Goal: Transaction & Acquisition: Book appointment/travel/reservation

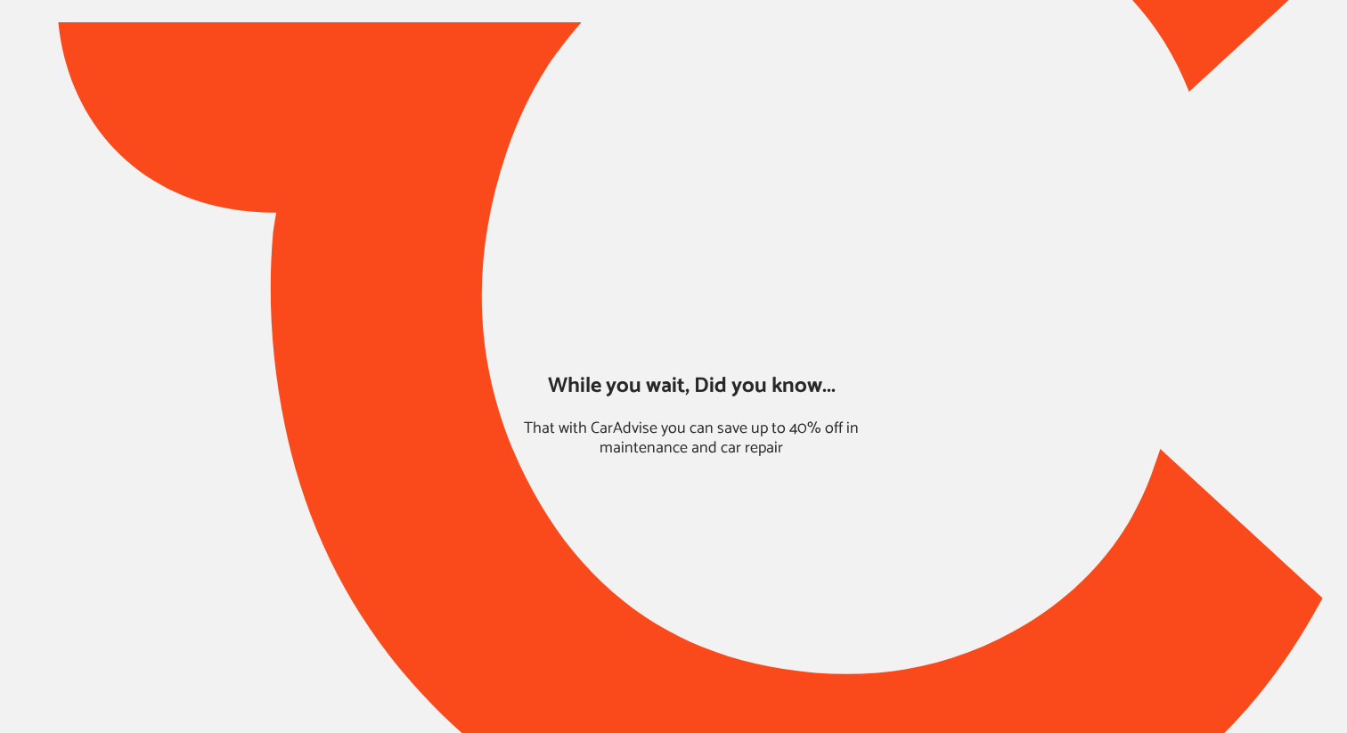
type input "*****"
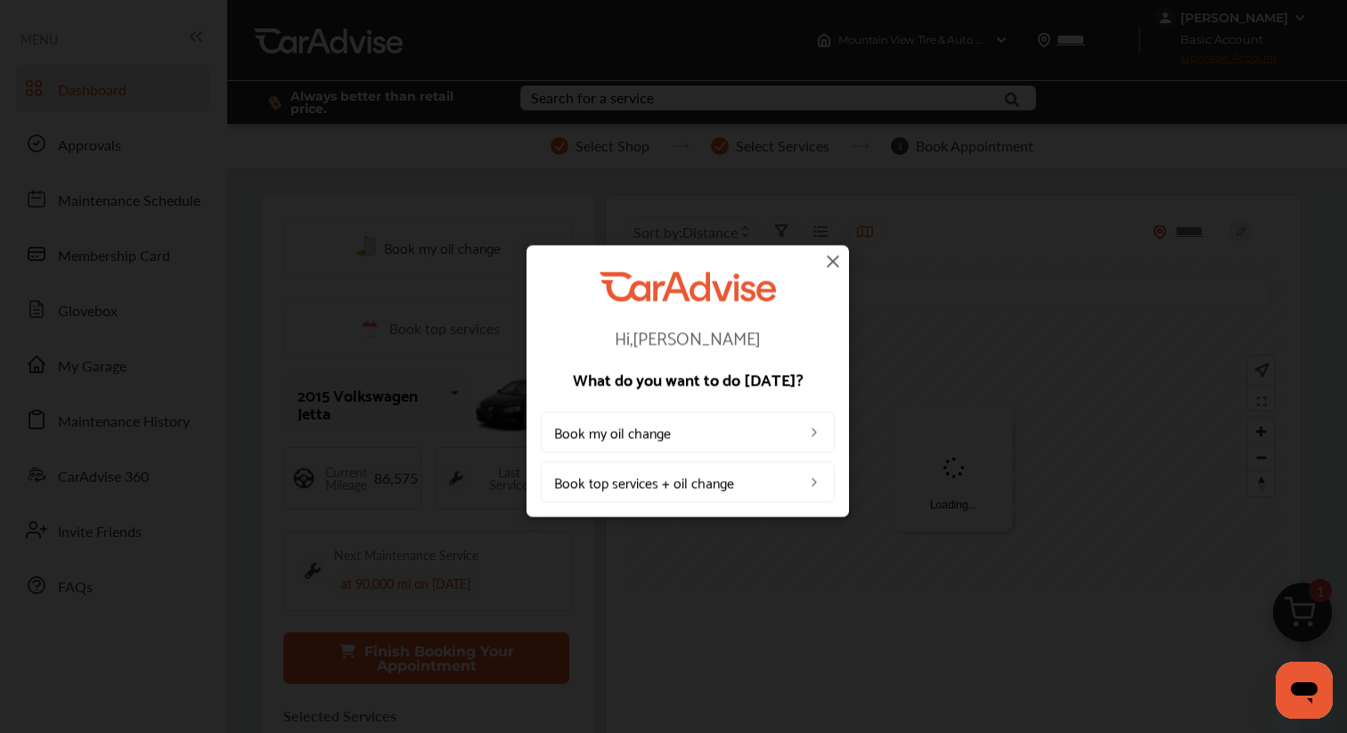
click at [837, 265] on img at bounding box center [832, 260] width 21 height 21
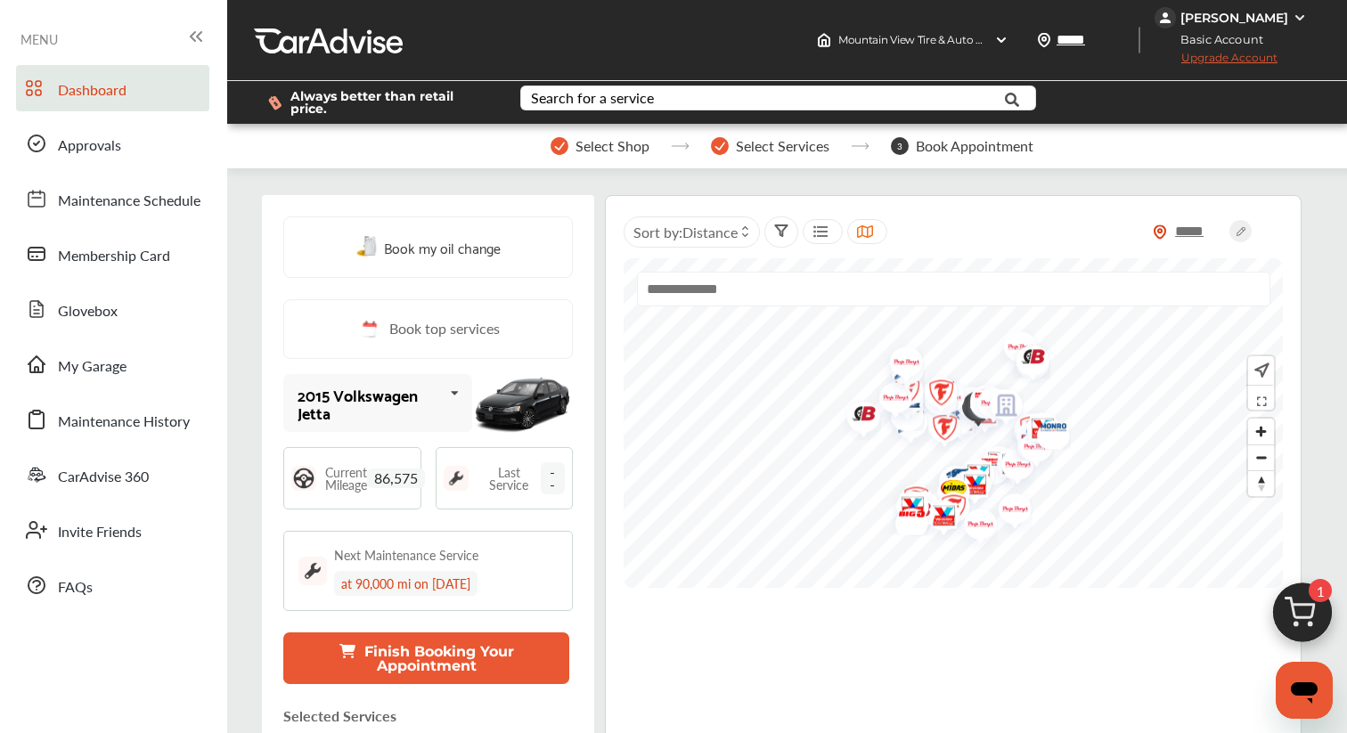
click at [1302, 606] on img at bounding box center [1303, 618] width 86 height 86
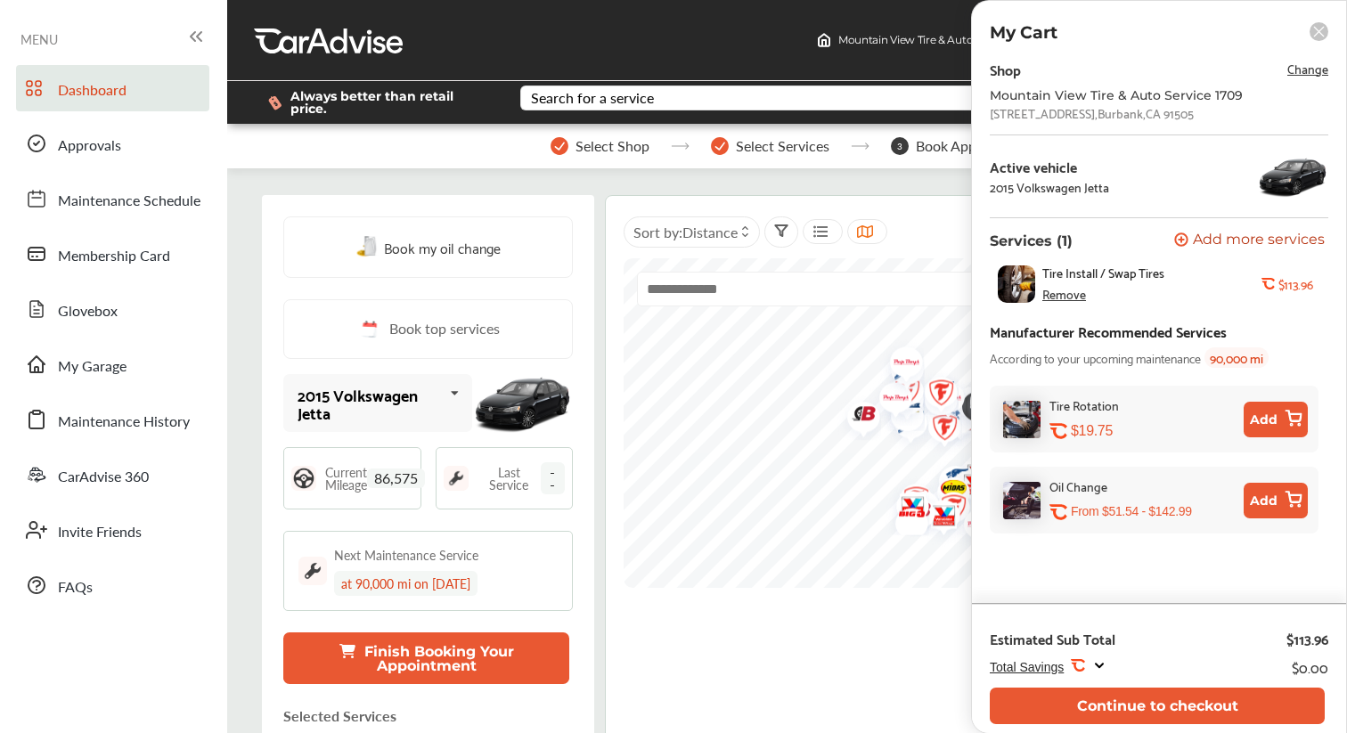
click at [1303, 68] on span "Change" at bounding box center [1307, 68] width 41 height 20
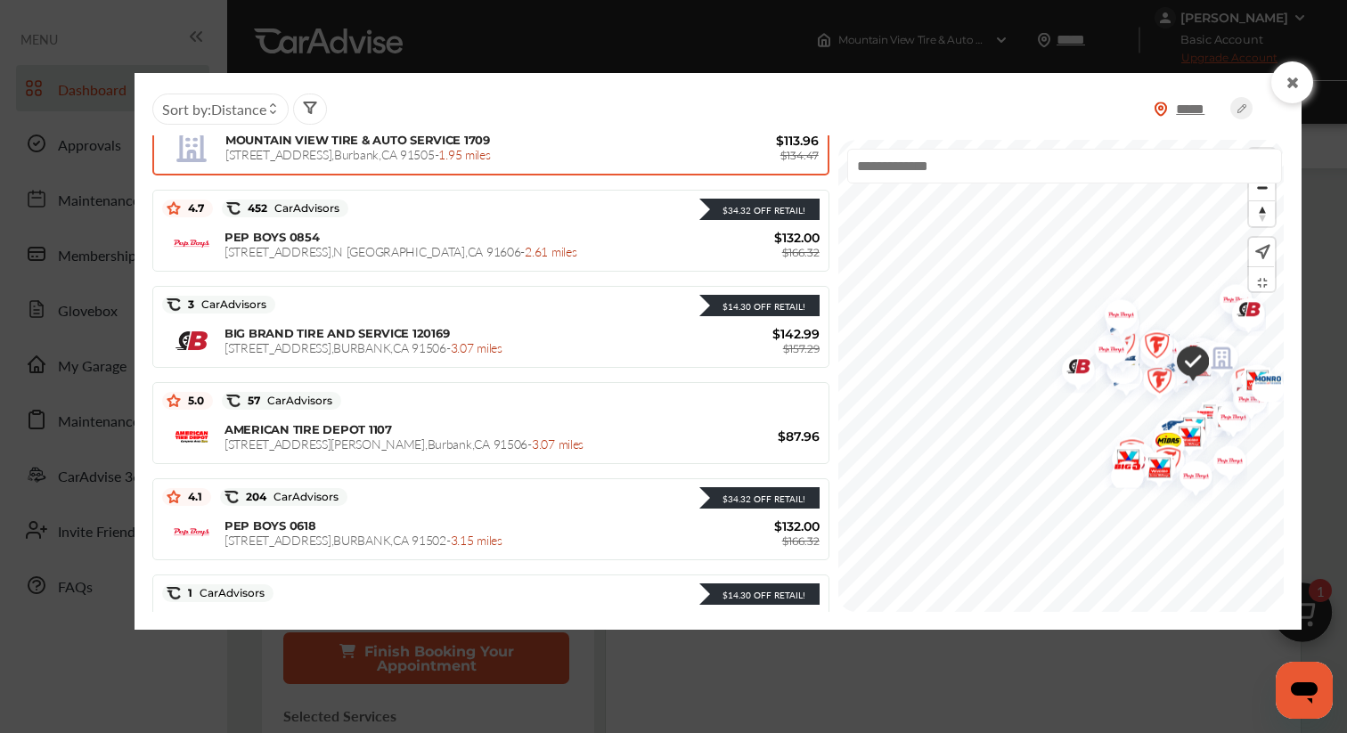
scroll to position [818, 0]
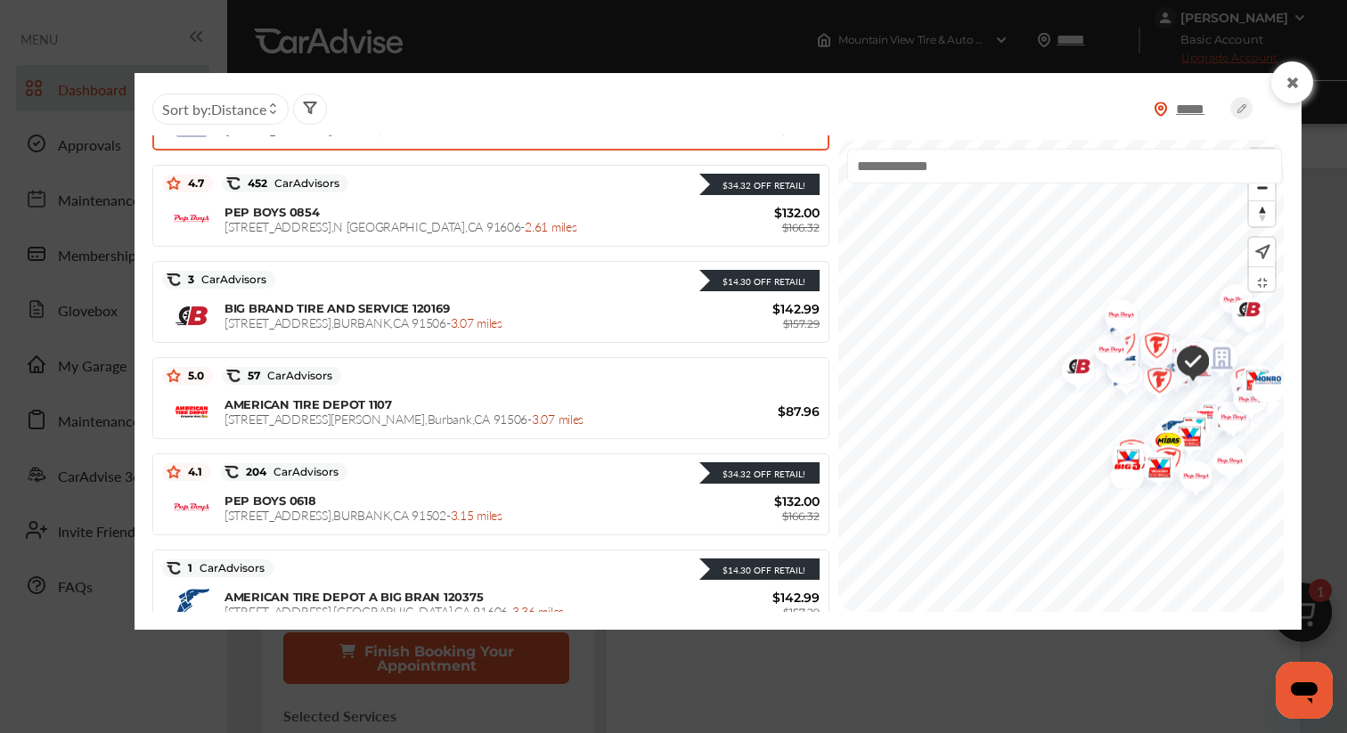
click at [1291, 88] on icon at bounding box center [1293, 83] width 17 height 14
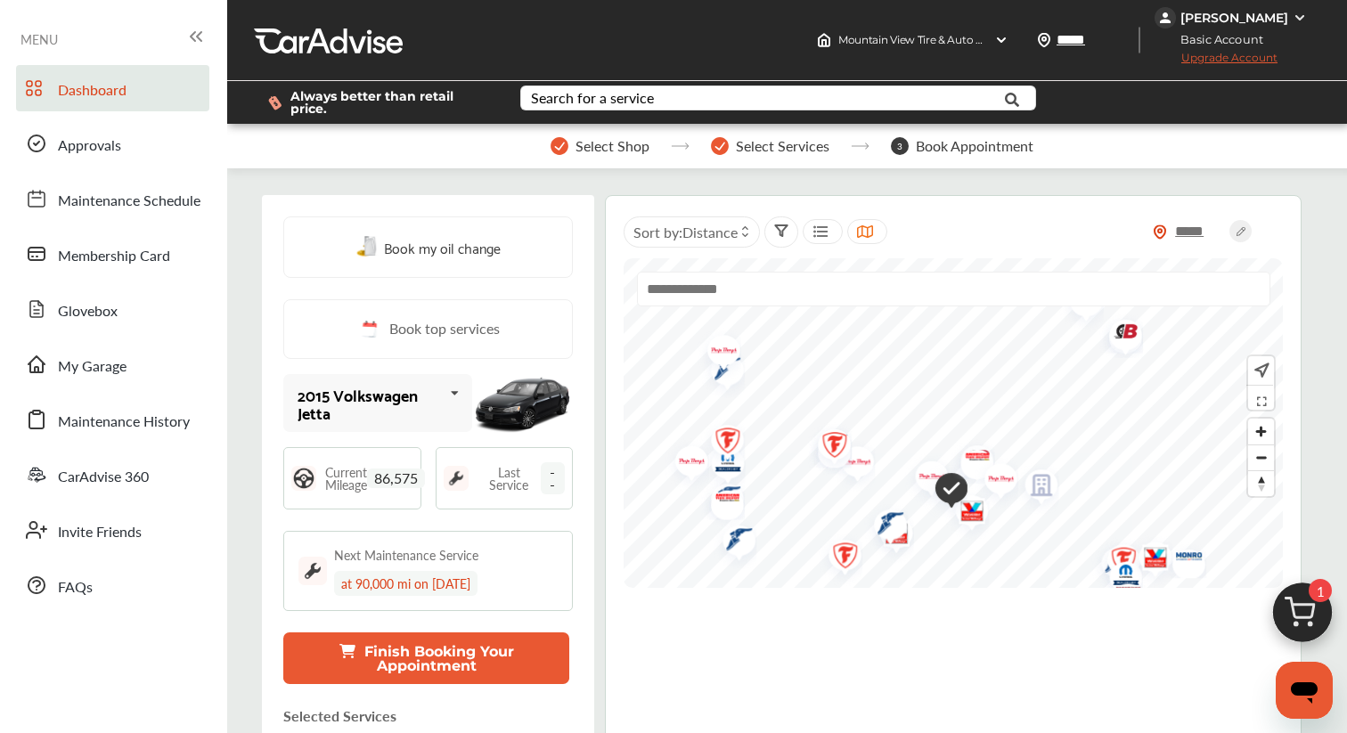
drag, startPoint x: 957, startPoint y: 396, endPoint x: 770, endPoint y: 502, distance: 215.1
click at [805, 476] on img "Map marker" at bounding box center [828, 448] width 47 height 56
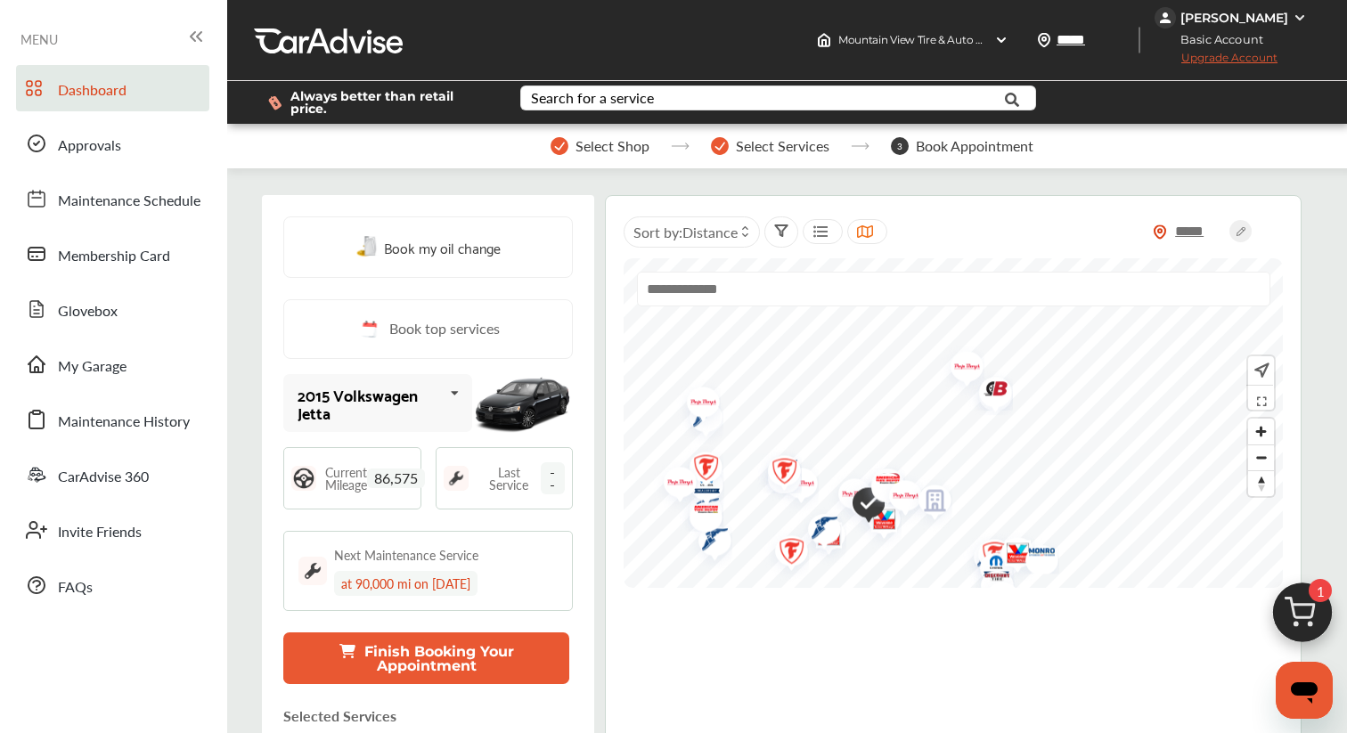
click at [1268, 64] on span "Upgrade Account" at bounding box center [1216, 62] width 123 height 22
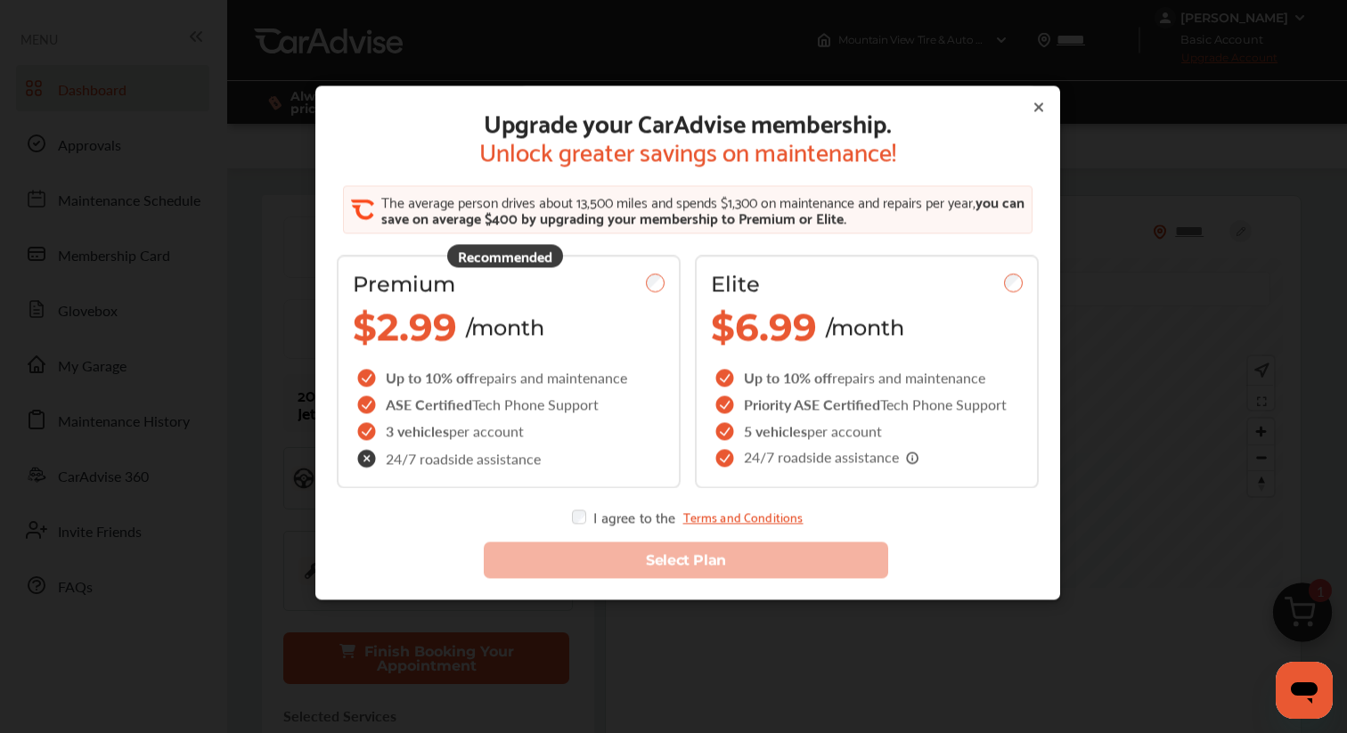
click at [1039, 110] on icon at bounding box center [1039, 107] width 14 height 14
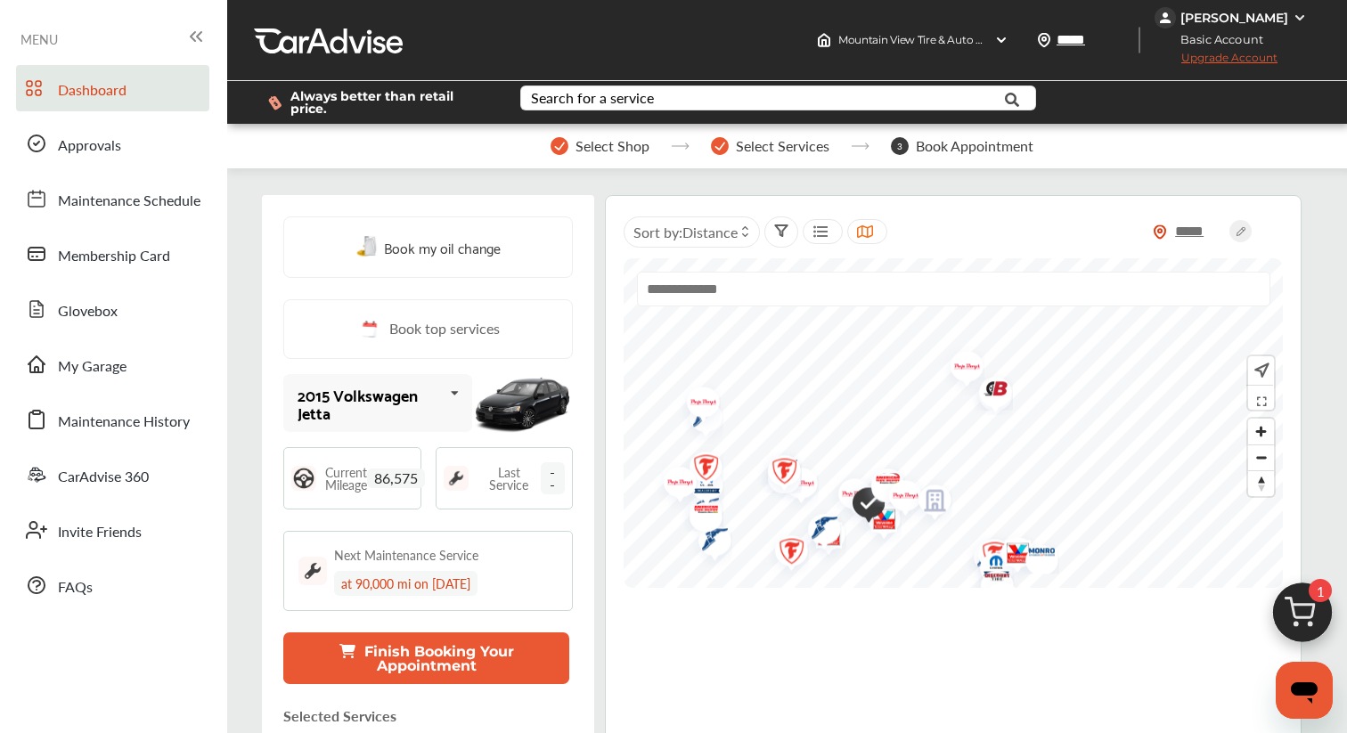
click at [1243, 19] on div "[PERSON_NAME]" at bounding box center [1235, 18] width 108 height 16
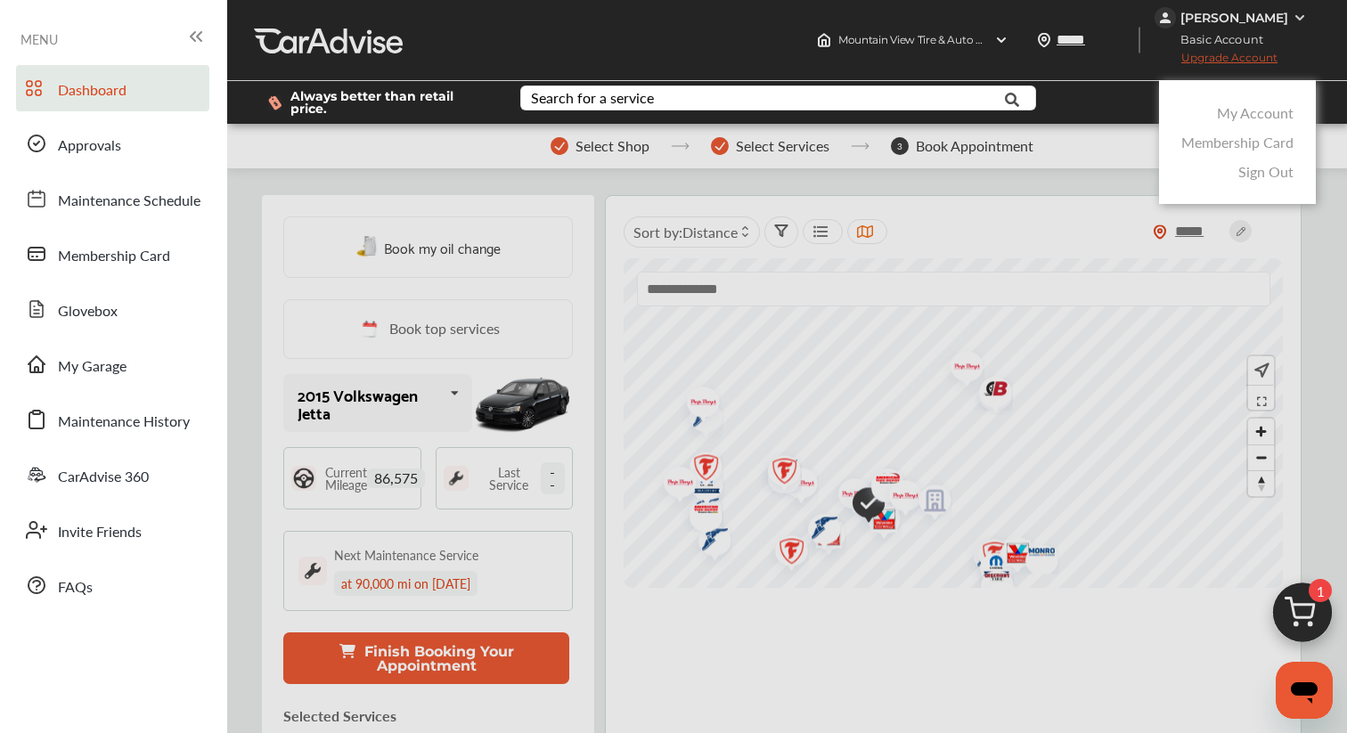
click at [1233, 102] on link "My Account" at bounding box center [1255, 112] width 77 height 20
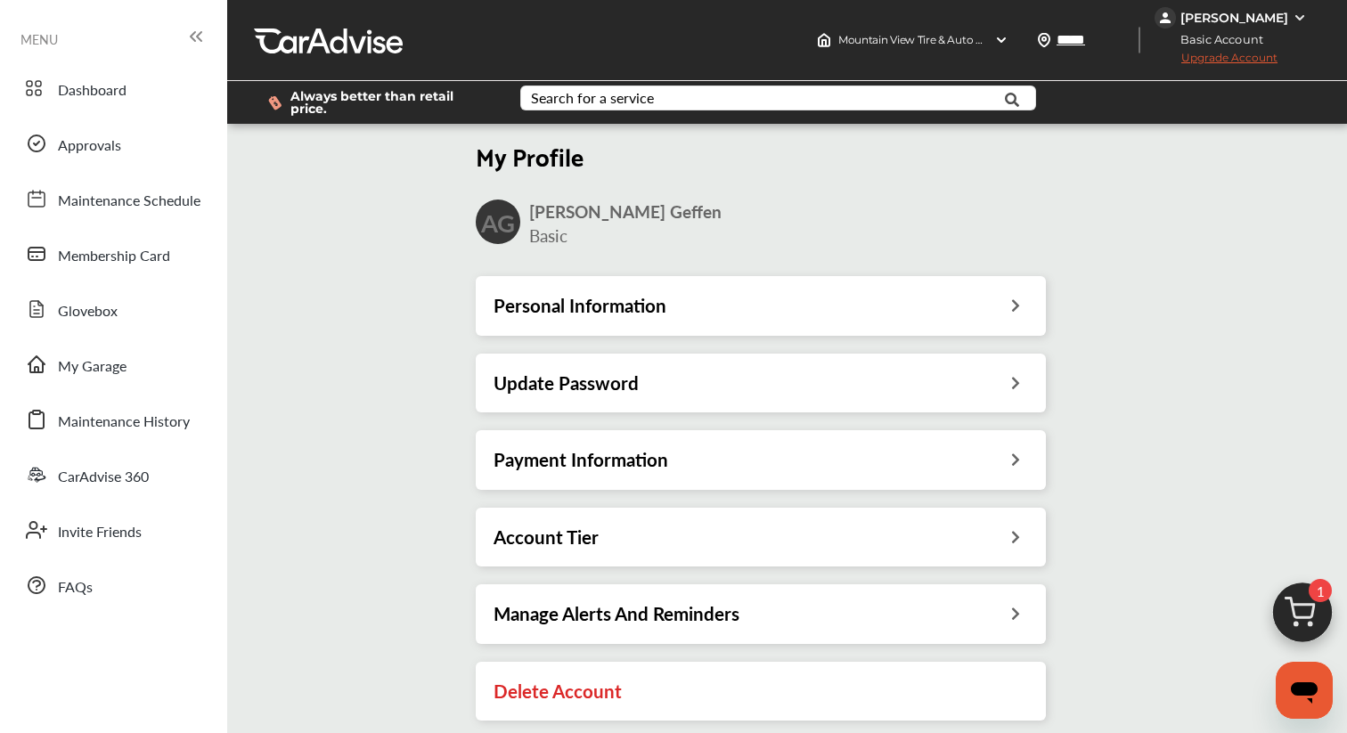
click at [670, 456] on div "Payment Information" at bounding box center [761, 459] width 535 height 23
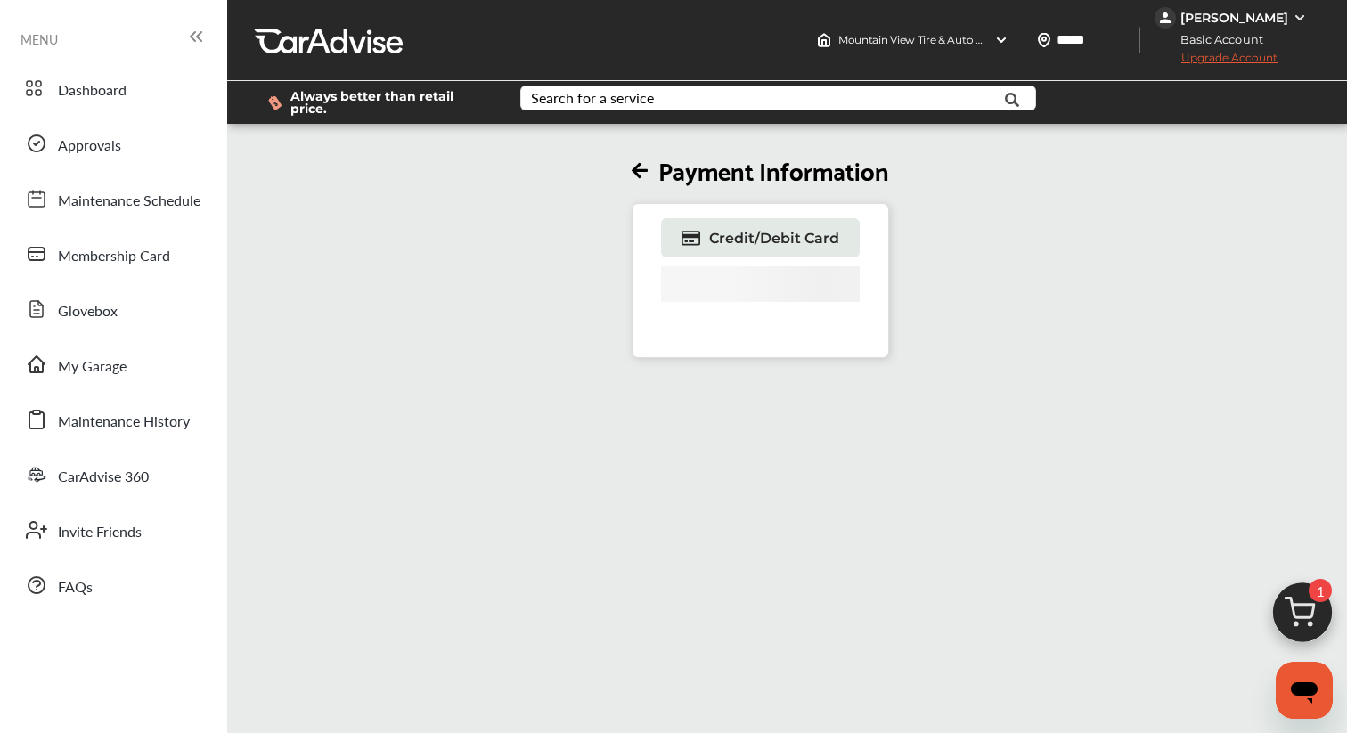
click at [635, 162] on icon at bounding box center [640, 171] width 16 height 19
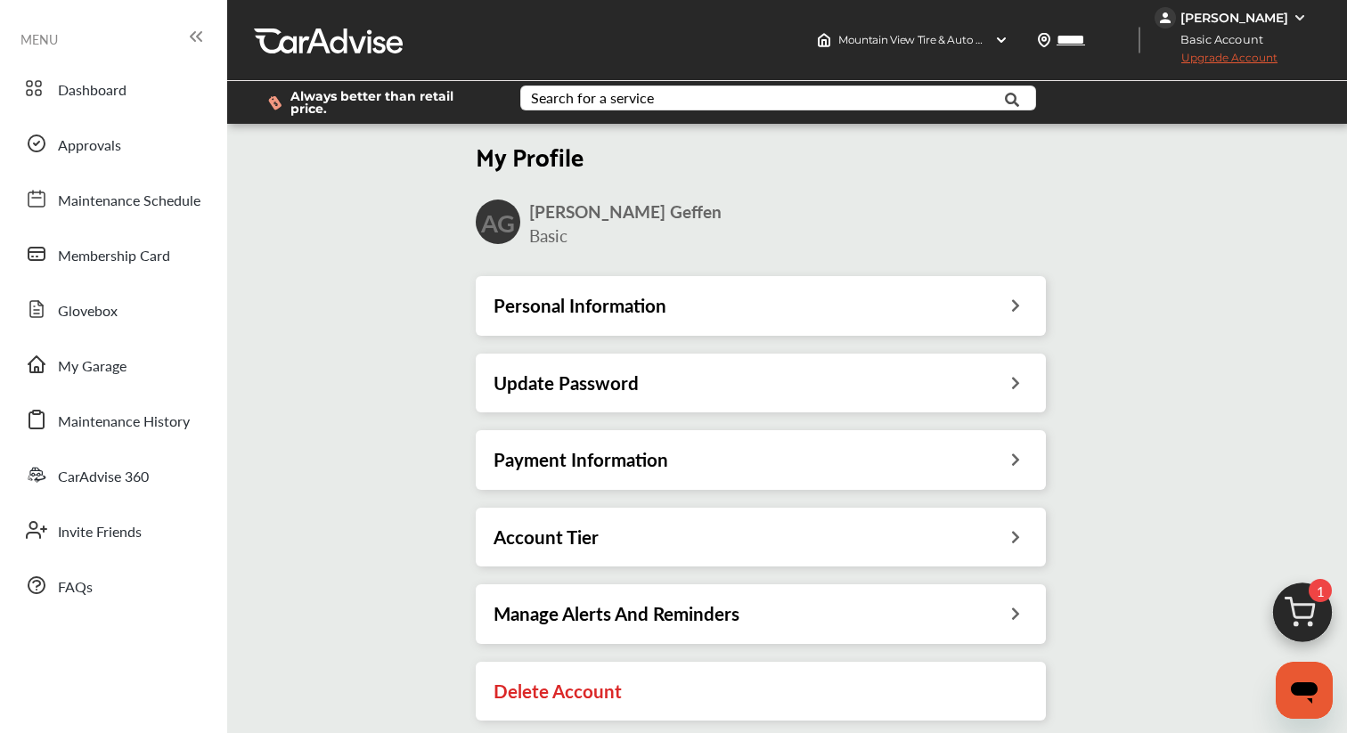
click at [1300, 589] on img at bounding box center [1303, 618] width 86 height 86
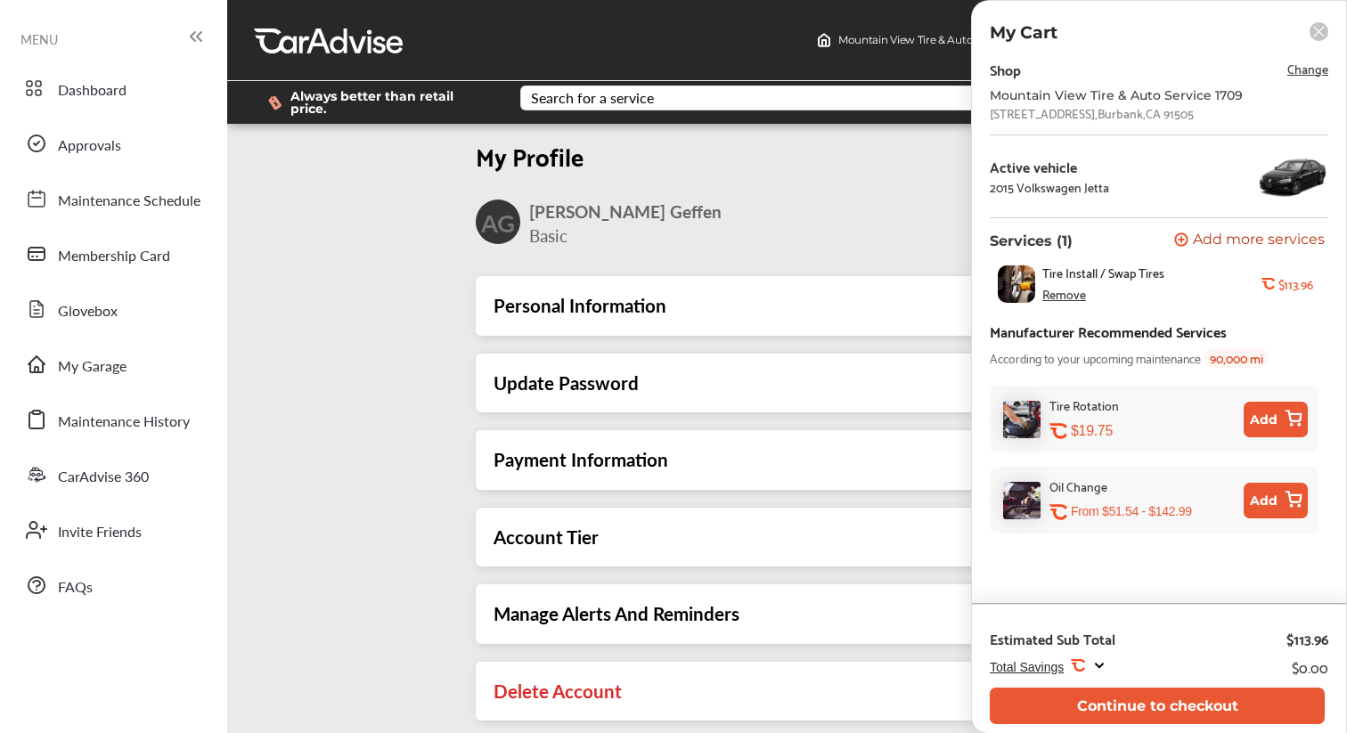
click at [1073, 298] on div "Remove" at bounding box center [1064, 294] width 44 height 14
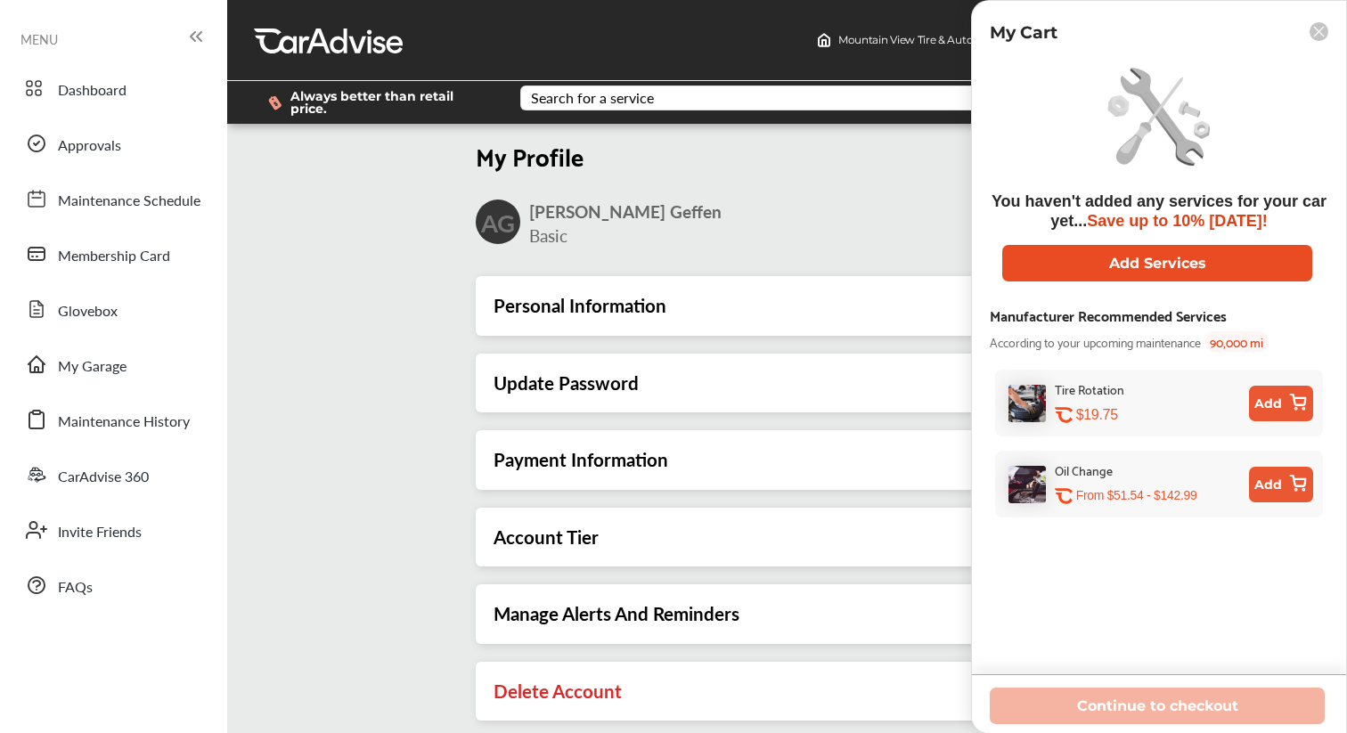
click at [1202, 253] on button "Add Services" at bounding box center [1157, 263] width 310 height 37
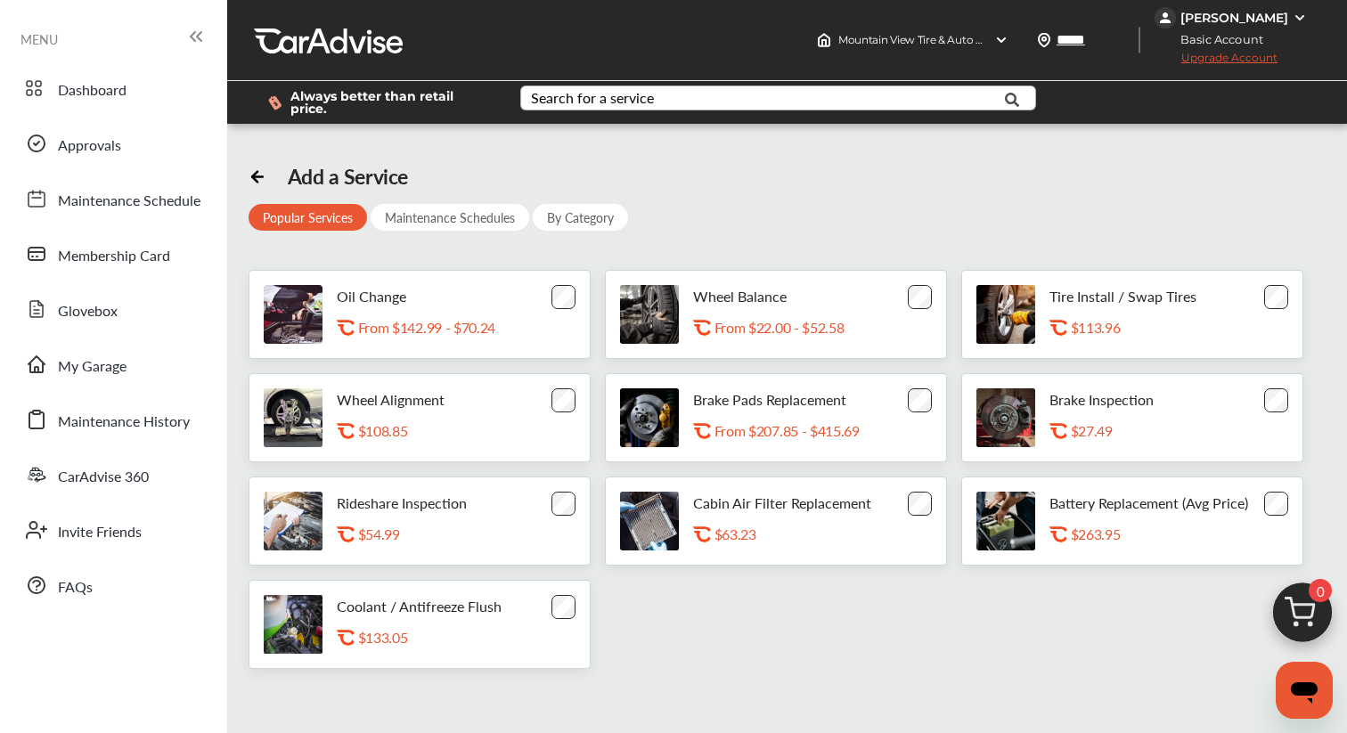
click at [633, 93] on div "Search for a service" at bounding box center [592, 98] width 123 height 14
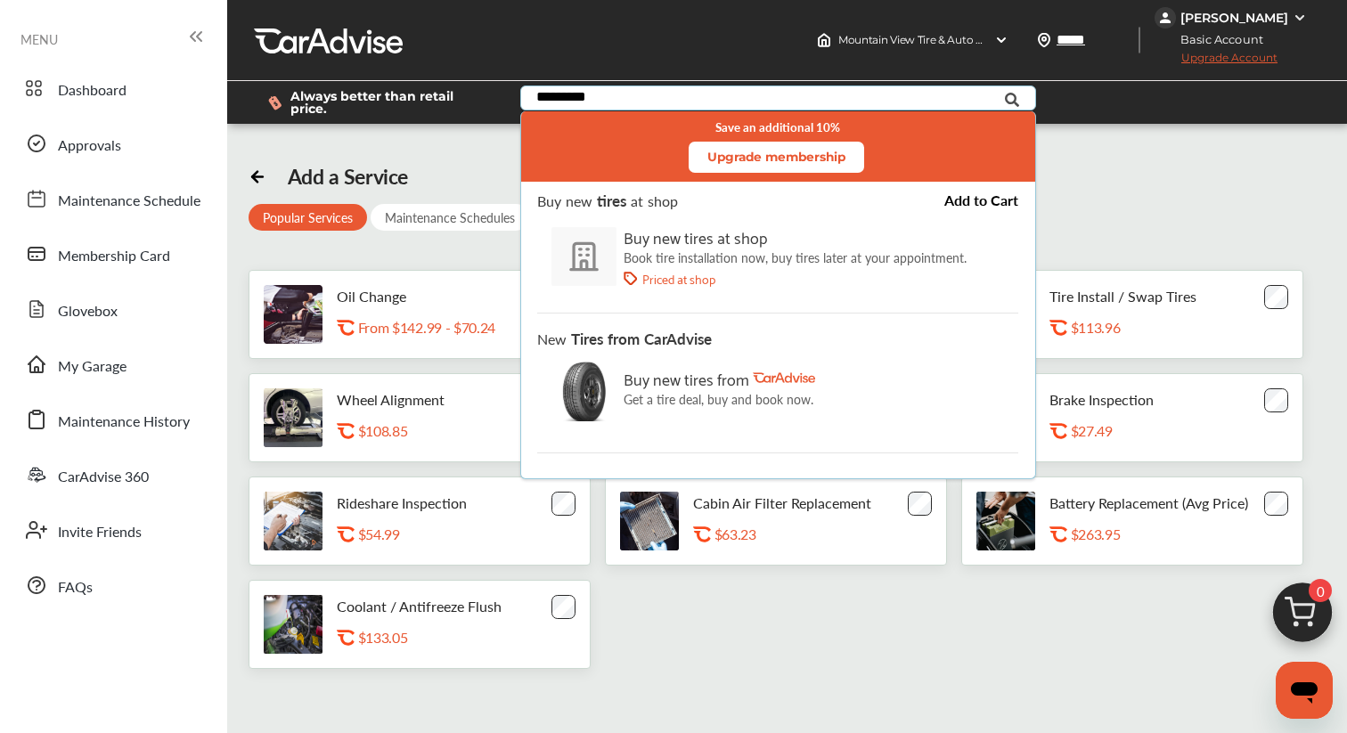
type input "*********"
click at [640, 252] on p "Book tire installation now, buy tires later at your appointment." at bounding box center [796, 257] width 343 height 14
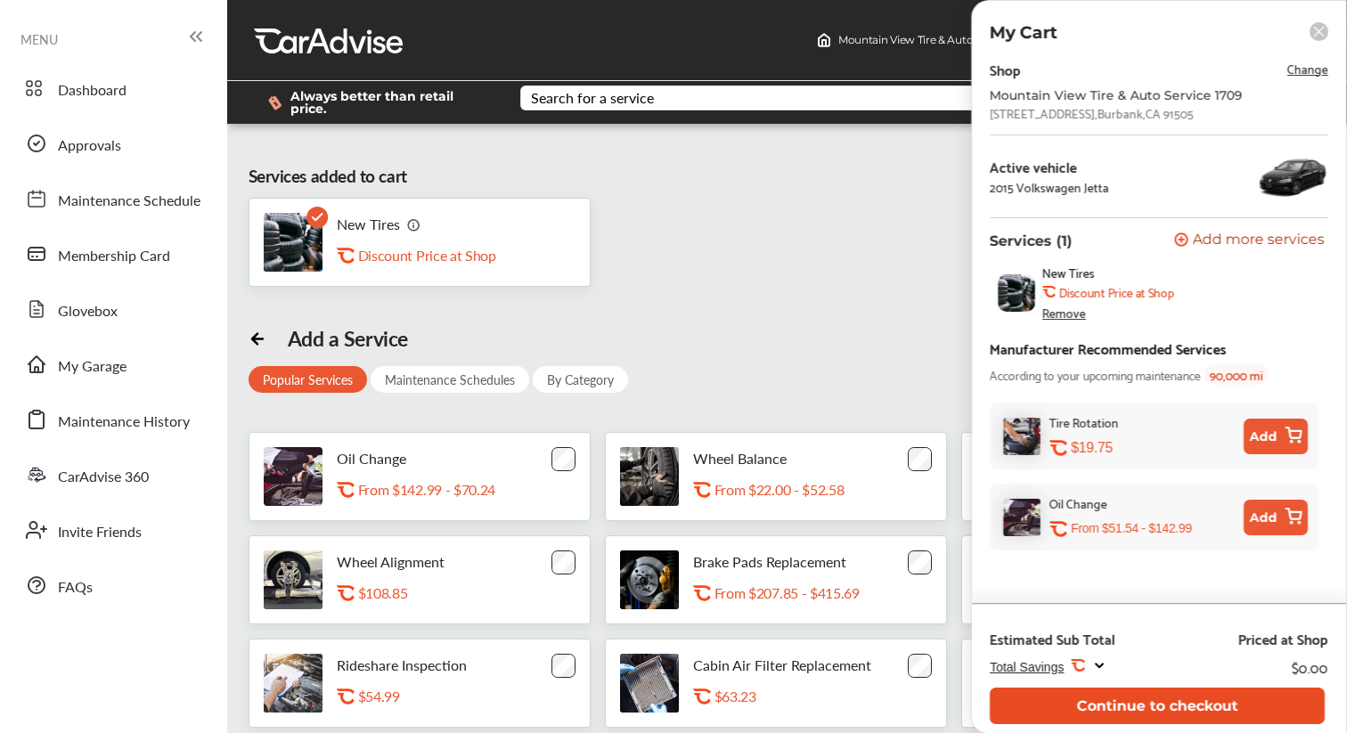
click at [1131, 707] on button "Continue to checkout" at bounding box center [1157, 706] width 335 height 37
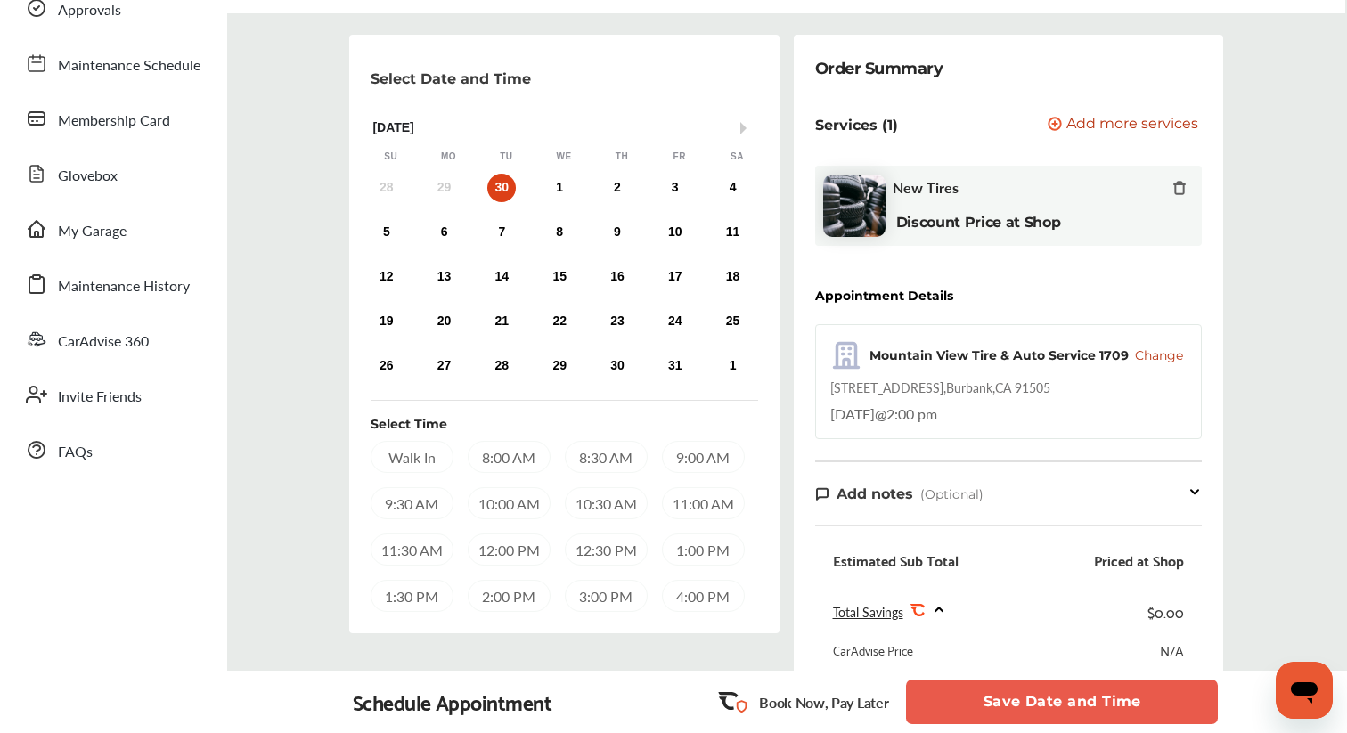
scroll to position [151, 0]
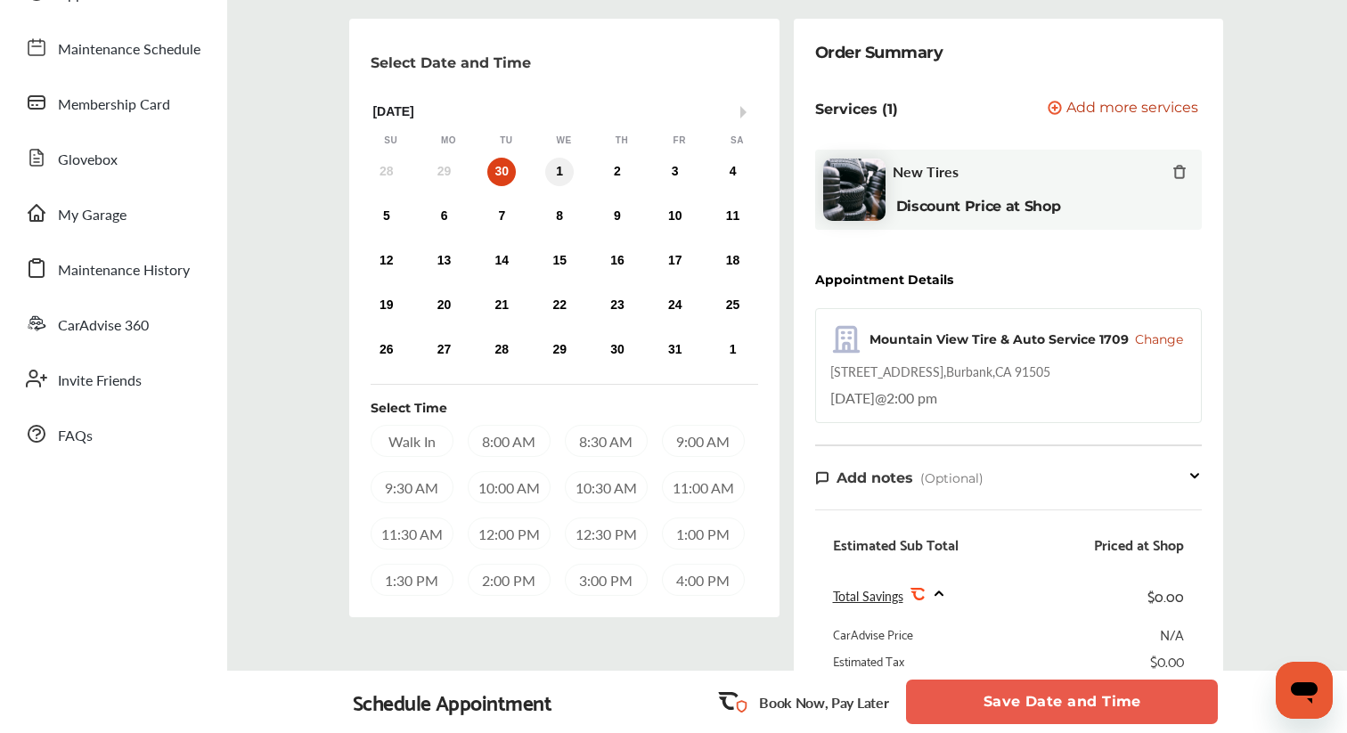
click at [562, 168] on div "1" at bounding box center [559, 172] width 29 height 29
click at [609, 172] on div "2" at bounding box center [617, 172] width 29 height 29
click at [504, 530] on div "12:00 PM" at bounding box center [509, 534] width 83 height 32
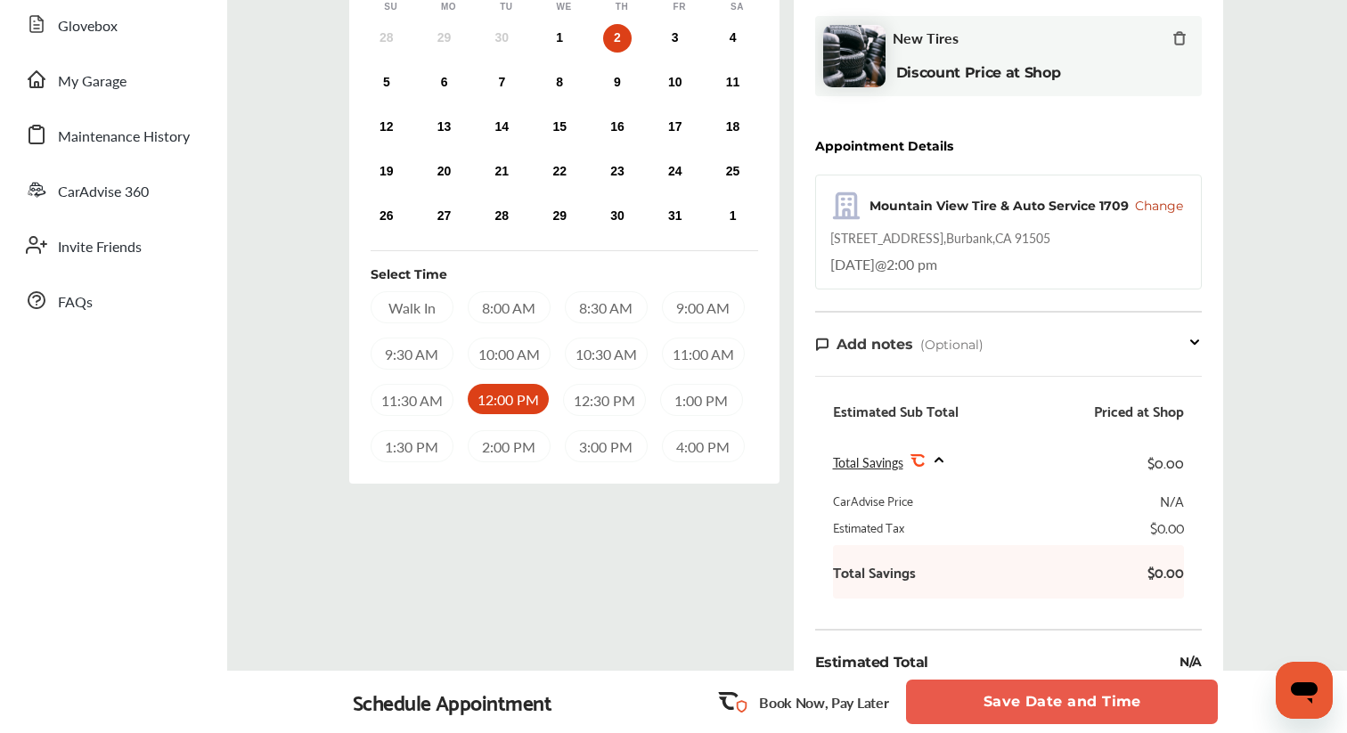
scroll to position [315, 0]
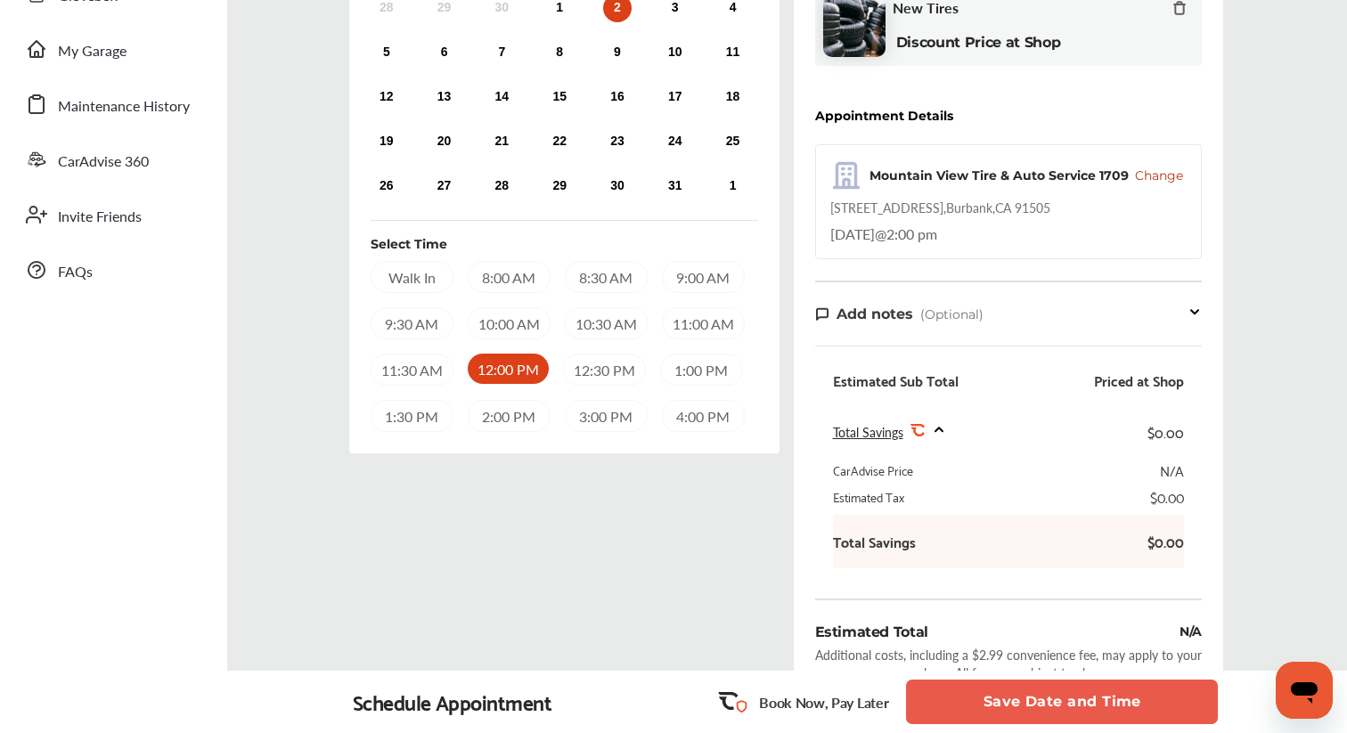
click at [991, 705] on button "Save Date and Time" at bounding box center [1062, 702] width 312 height 45
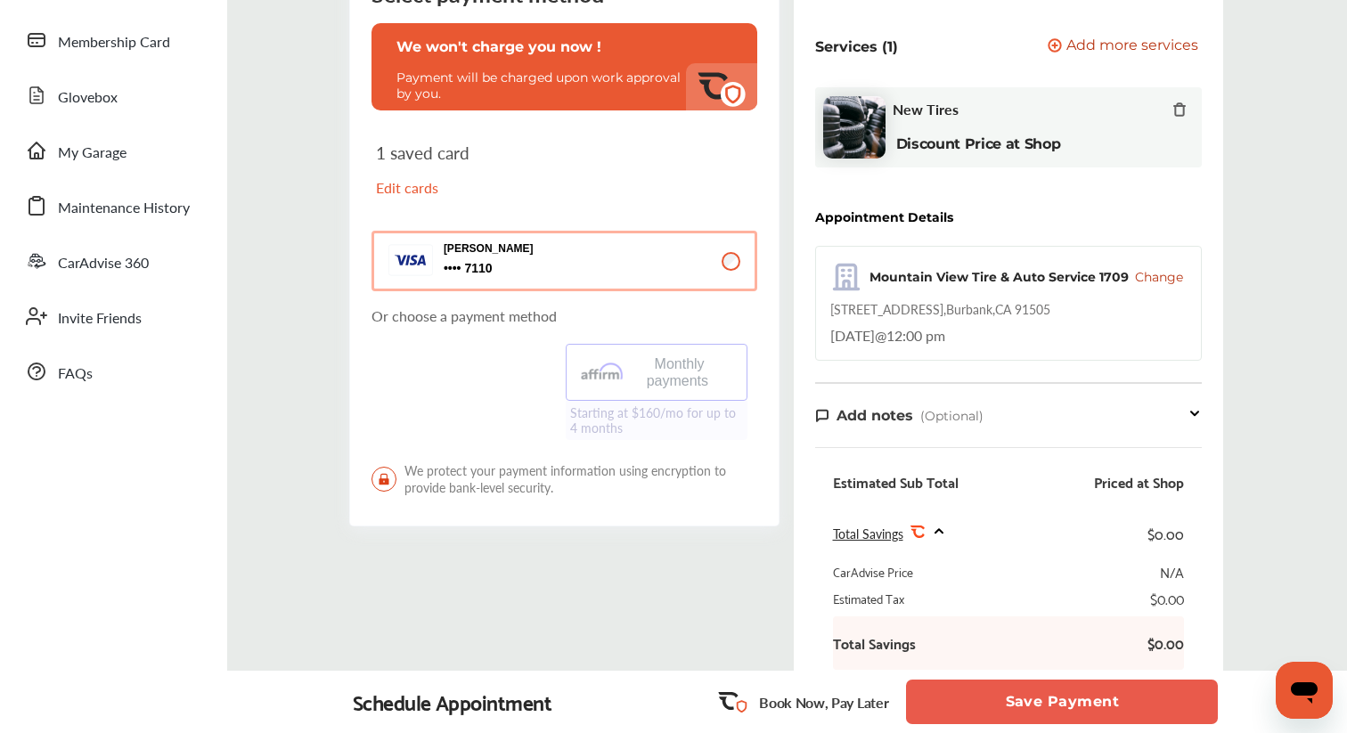
scroll to position [242, 0]
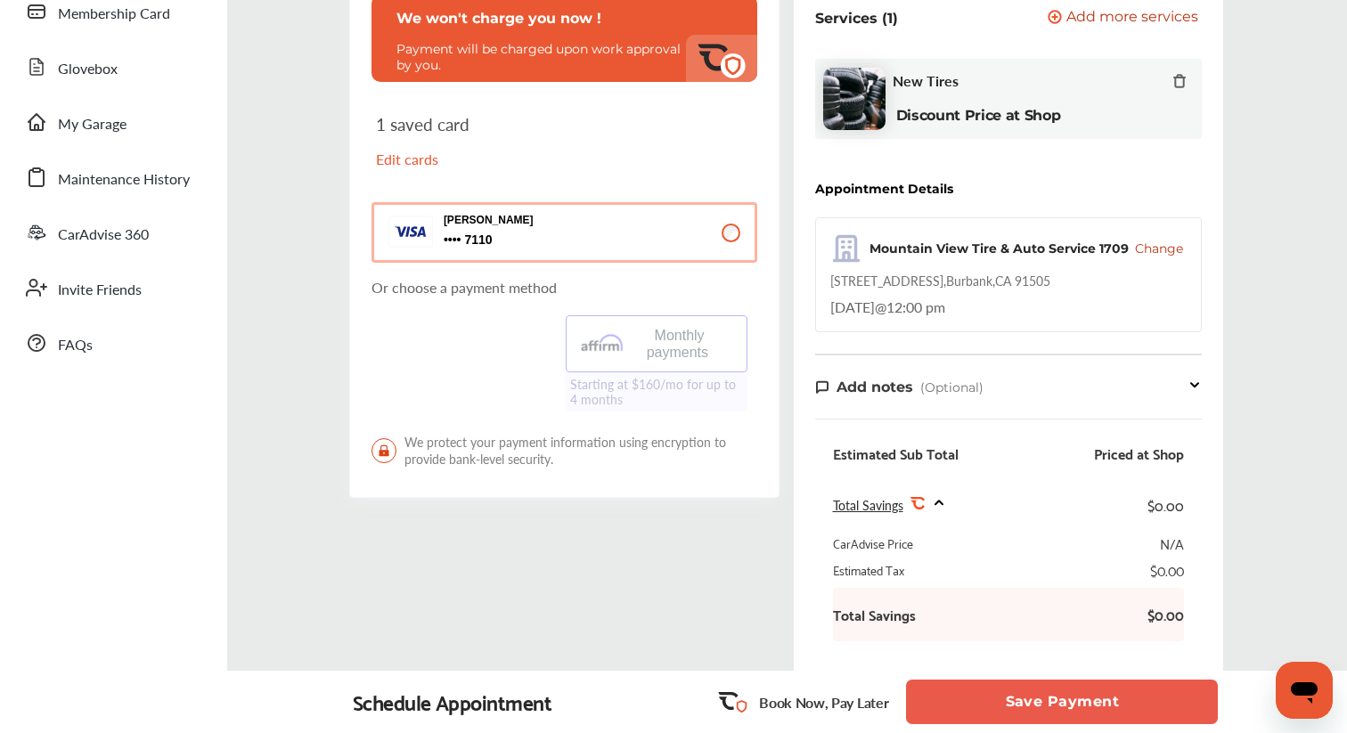
click at [1037, 701] on button "Save Payment" at bounding box center [1062, 702] width 312 height 45
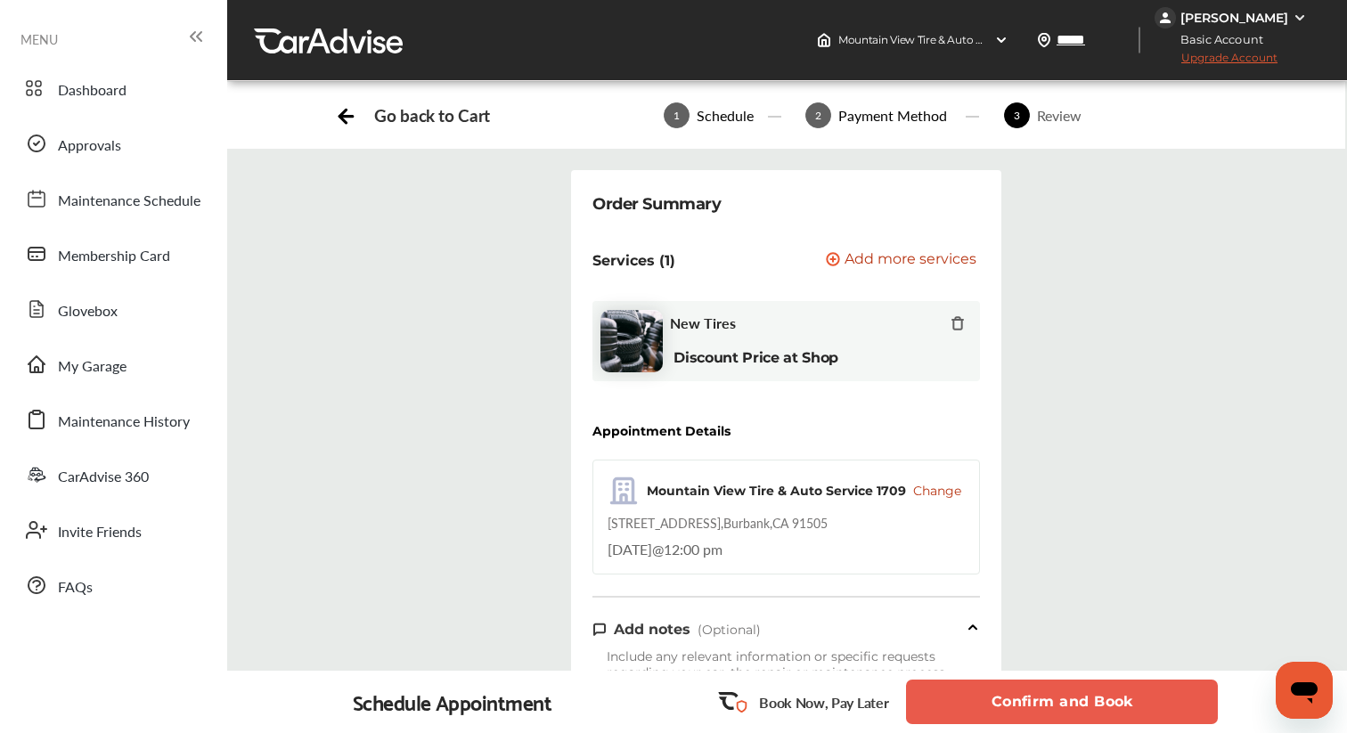
click at [919, 495] on span "Change" at bounding box center [937, 491] width 48 height 18
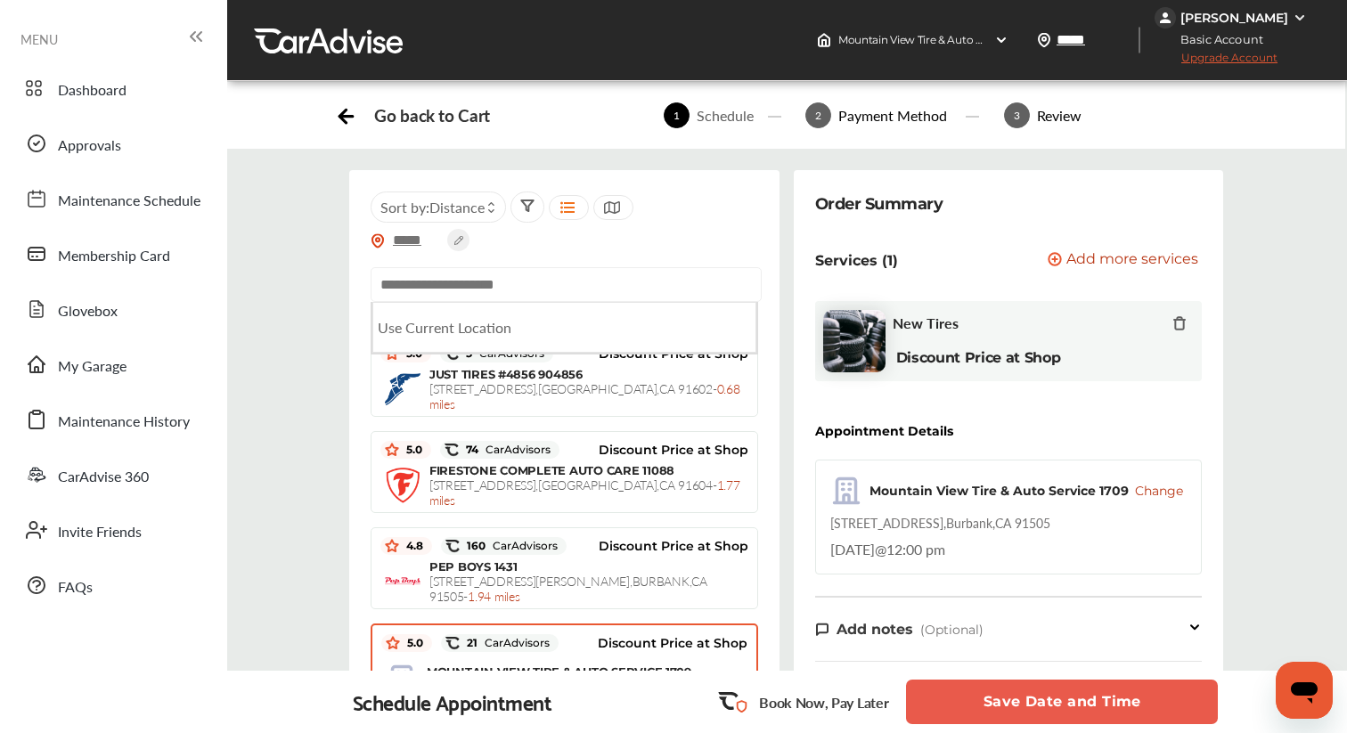
click at [584, 286] on input "text" at bounding box center [566, 284] width 391 height 35
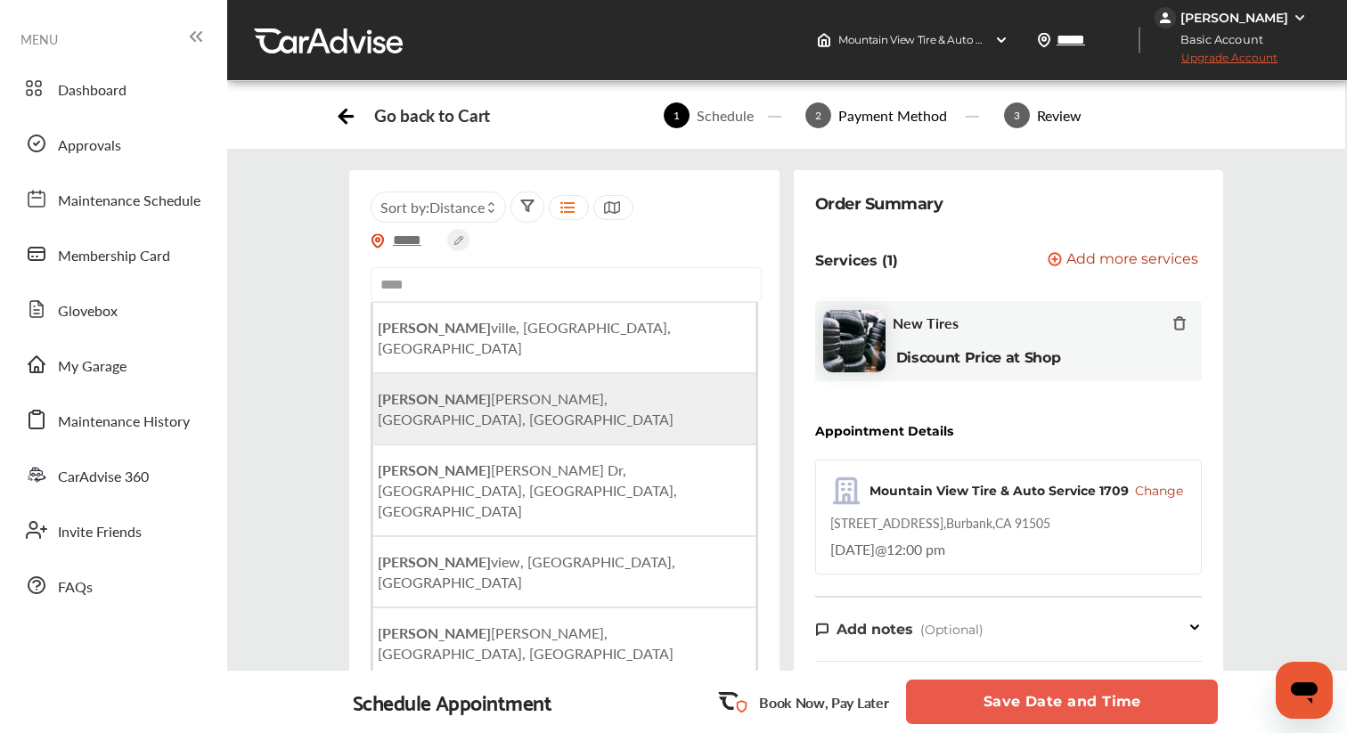
click at [511, 373] on li "[PERSON_NAME][GEOGRAPHIC_DATA][PERSON_NAME], [GEOGRAPHIC_DATA], [GEOGRAPHIC_DAT…" at bounding box center [564, 408] width 384 height 71
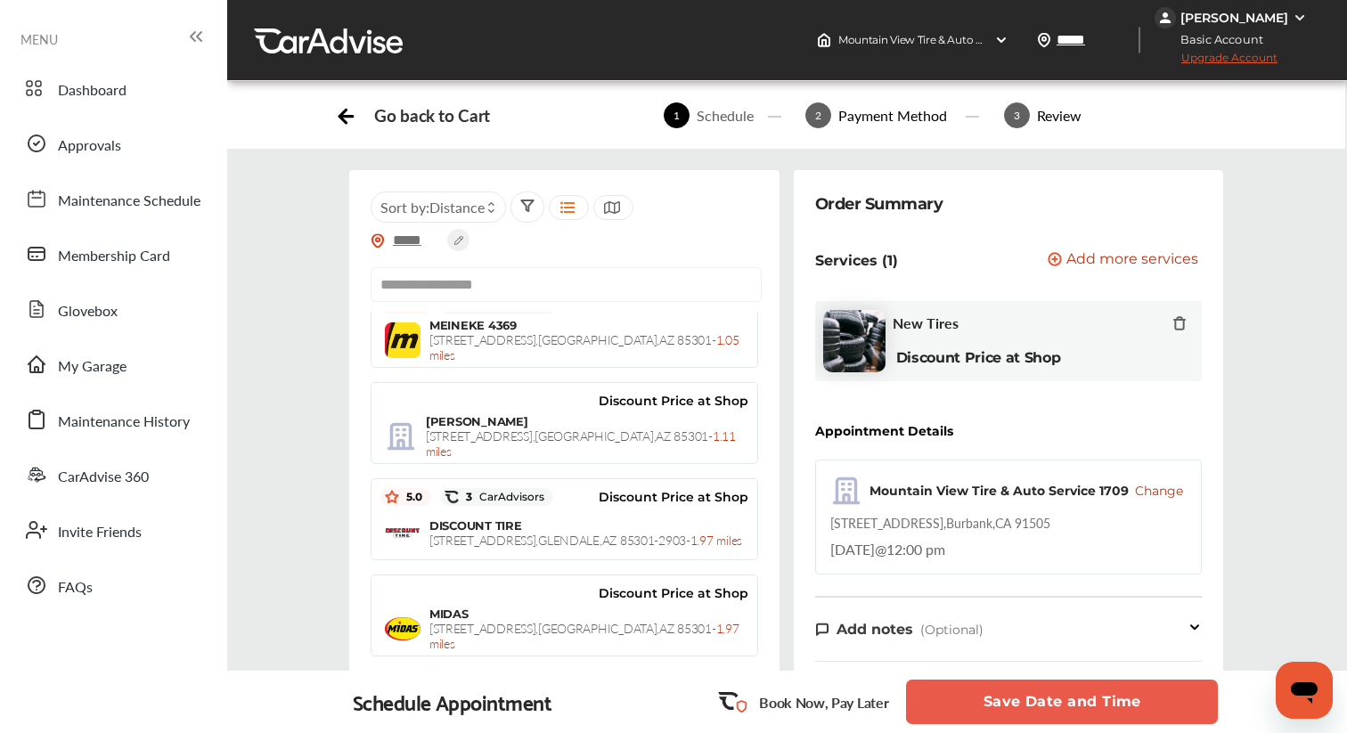
scroll to position [241, 0]
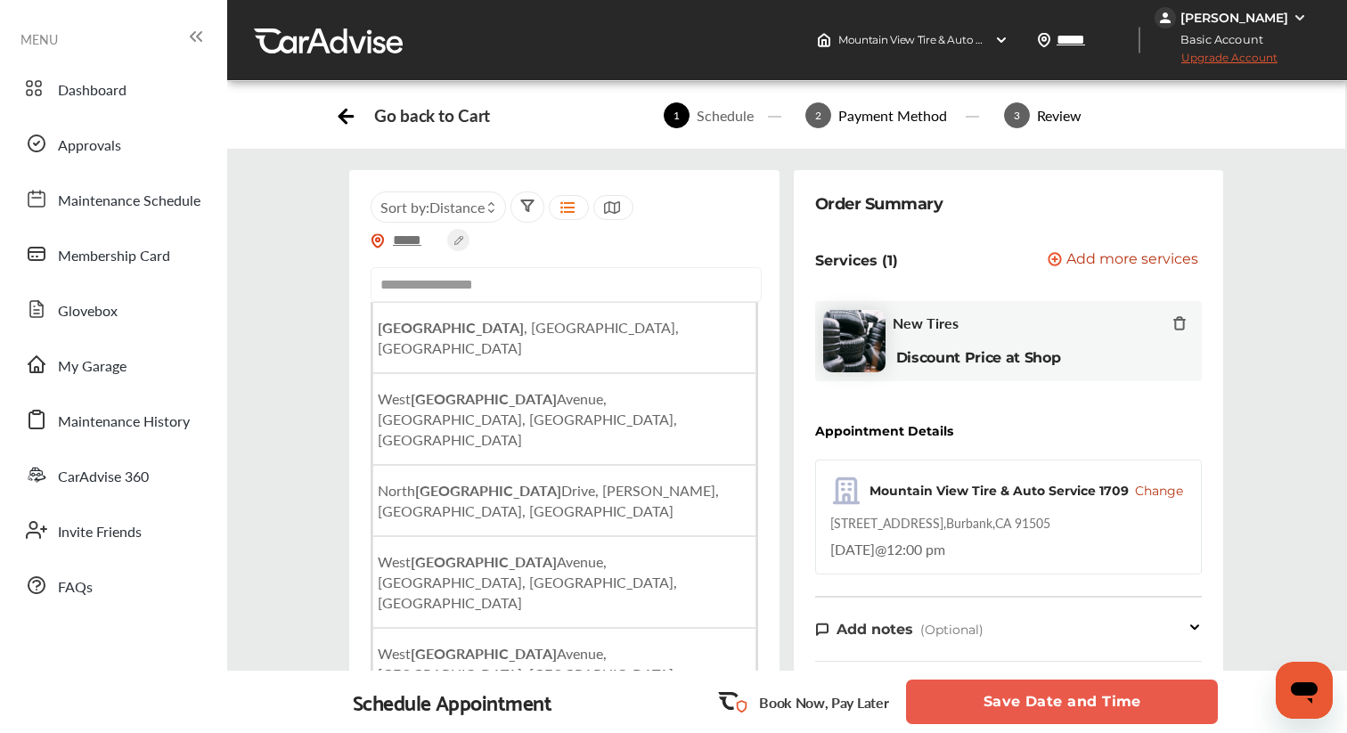
drag, startPoint x: 522, startPoint y: 300, endPoint x: 447, endPoint y: 286, distance: 76.2
click at [447, 286] on input "**********" at bounding box center [566, 284] width 391 height 35
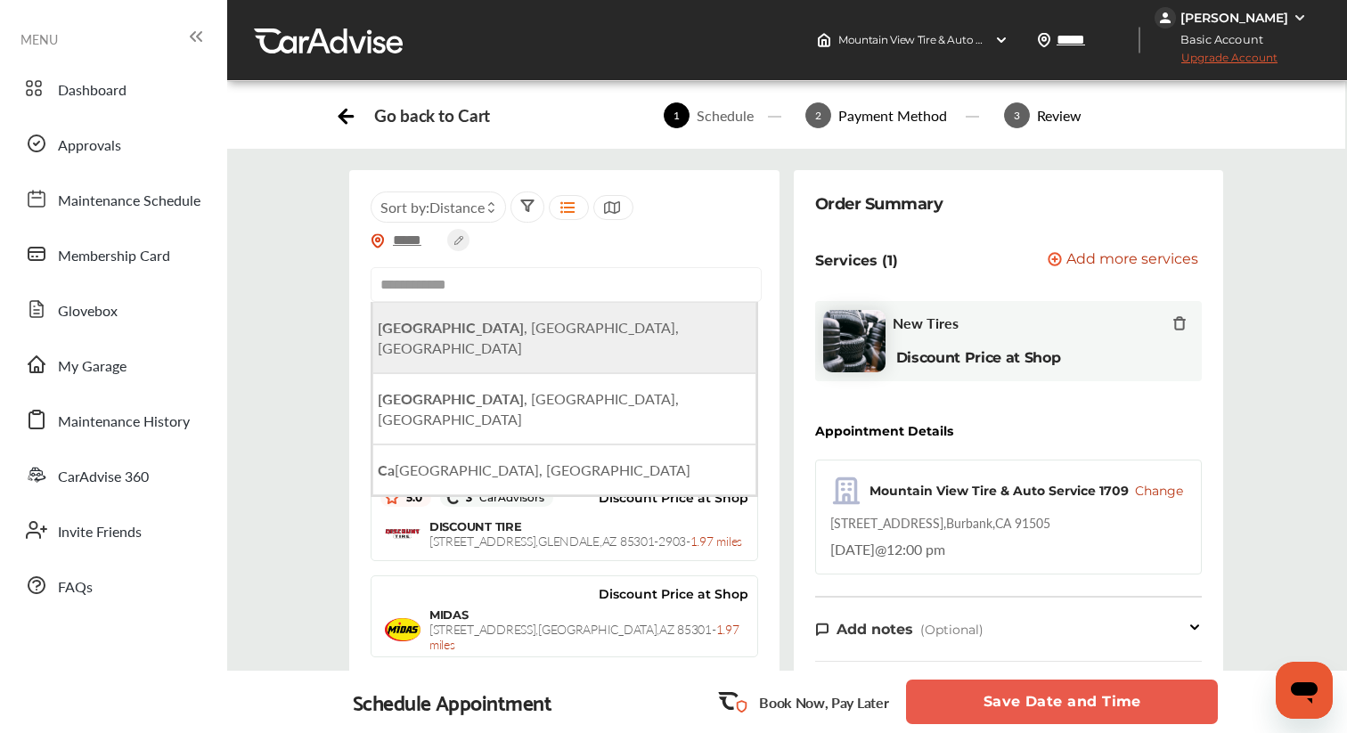
click at [430, 323] on b "[GEOGRAPHIC_DATA]" at bounding box center [451, 327] width 146 height 20
type input "**********"
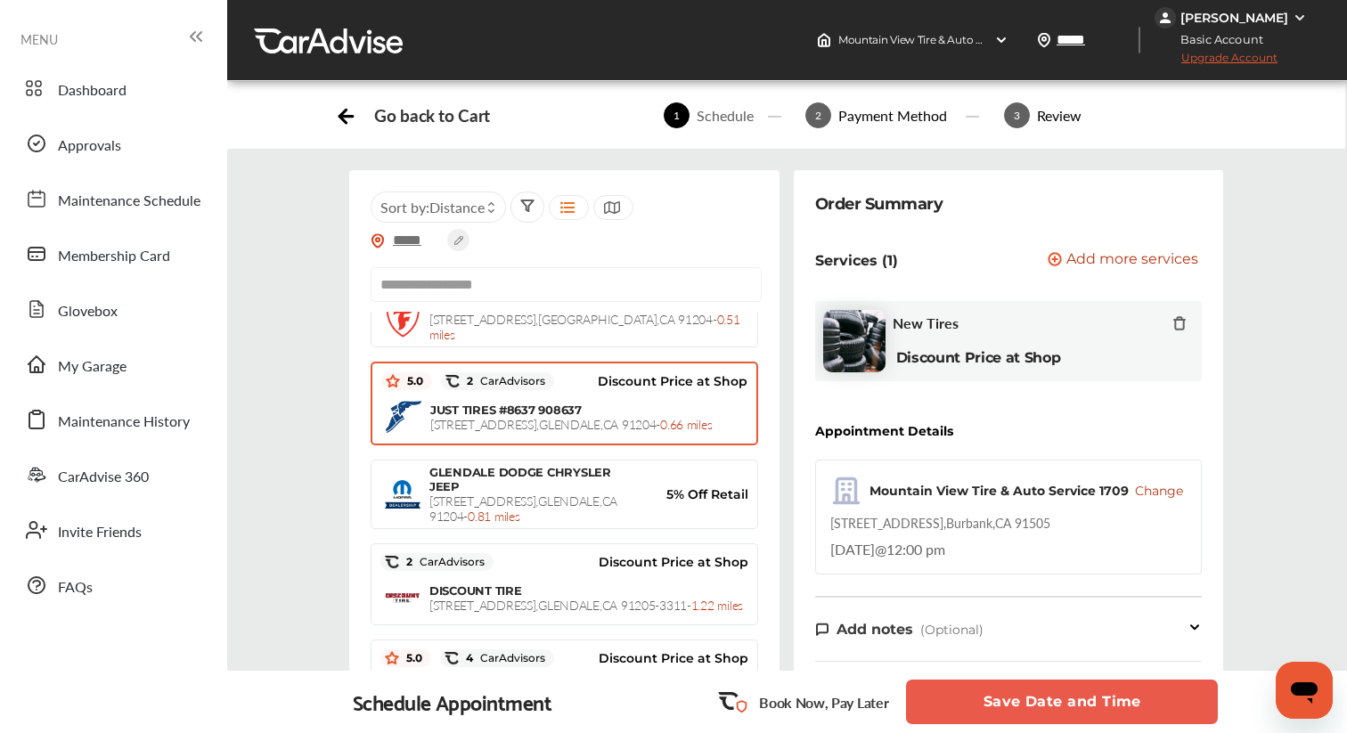
scroll to position [88, 0]
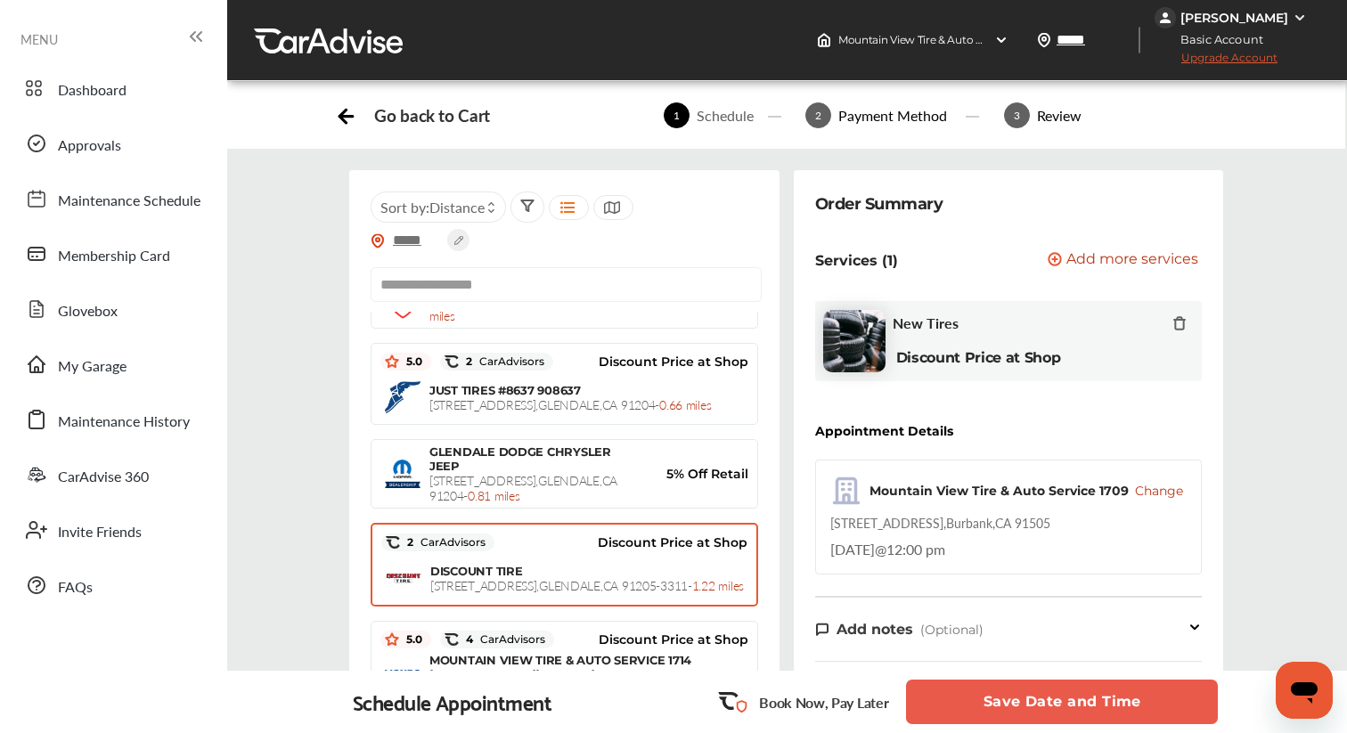
click at [597, 576] on span "[STREET_ADDRESS] - 1.22 miles" at bounding box center [587, 585] width 314 height 18
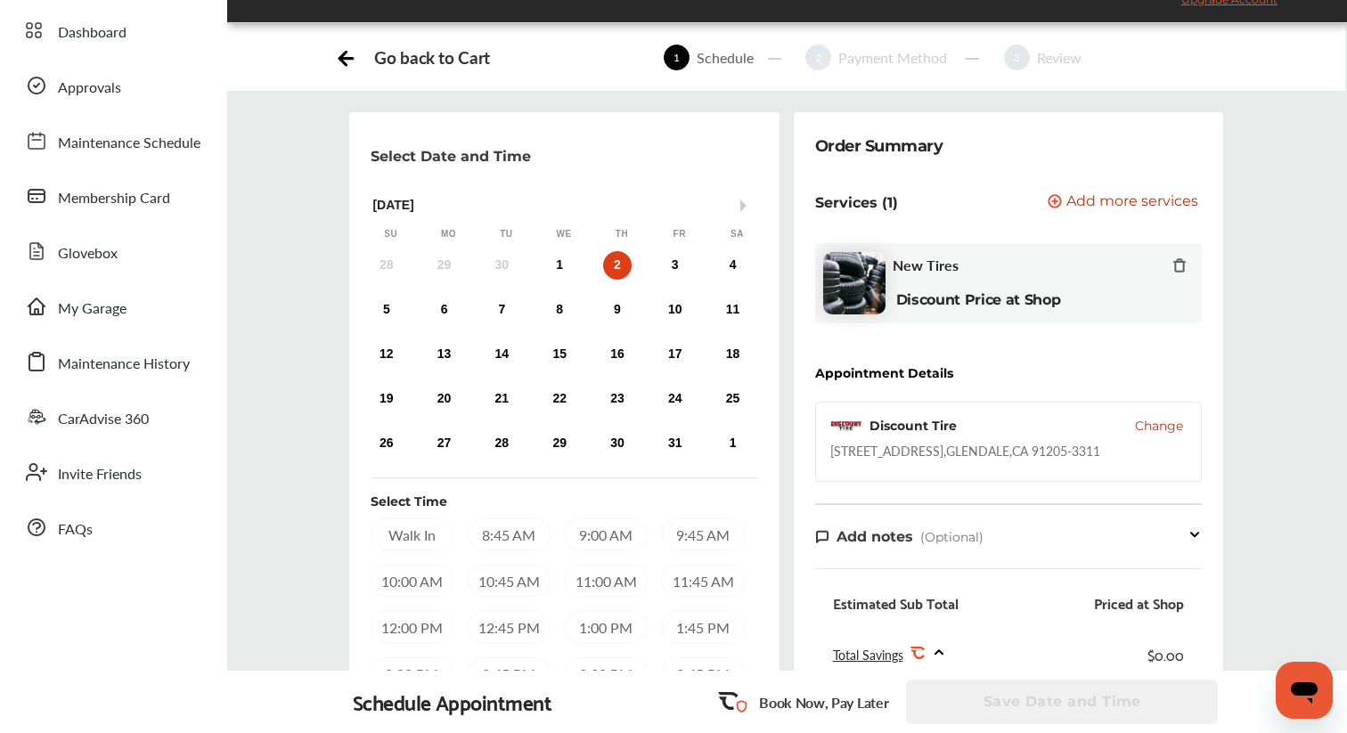
scroll to position [106, 0]
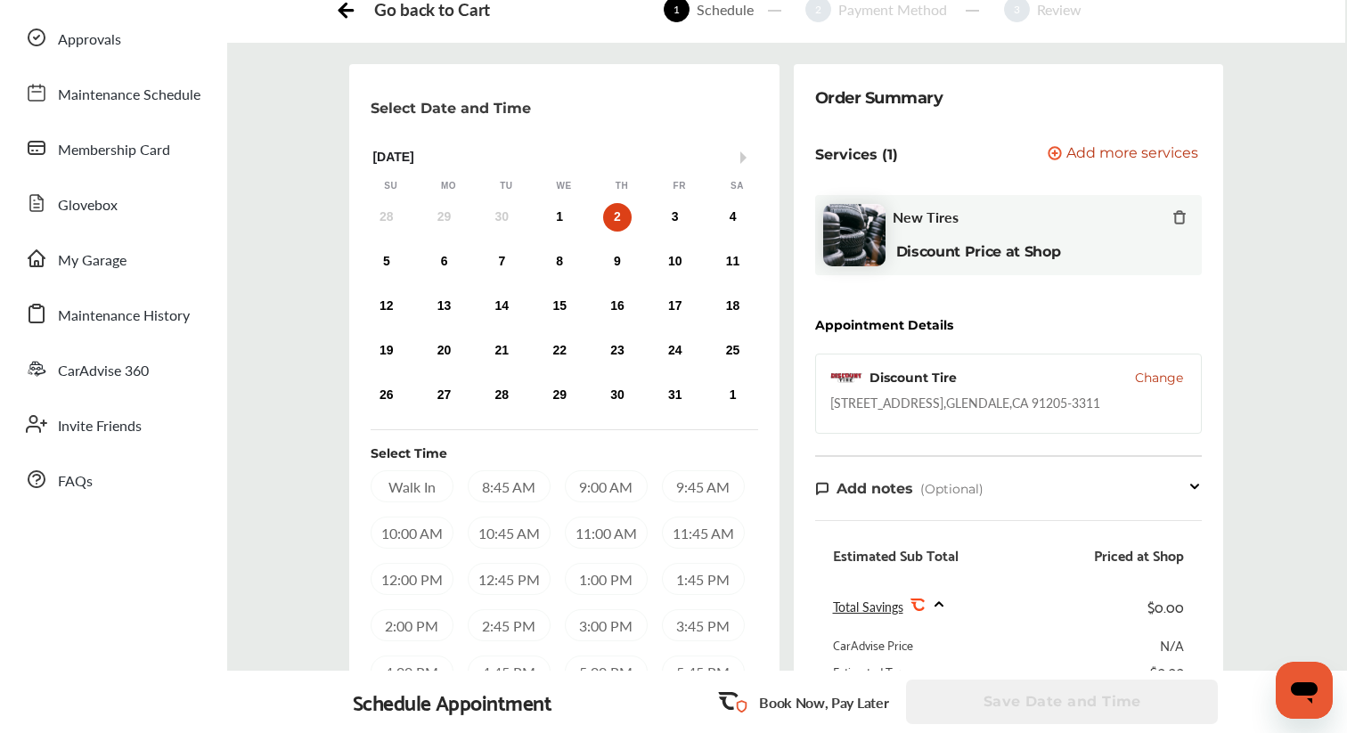
click at [427, 572] on div "12:00 PM" at bounding box center [412, 579] width 83 height 32
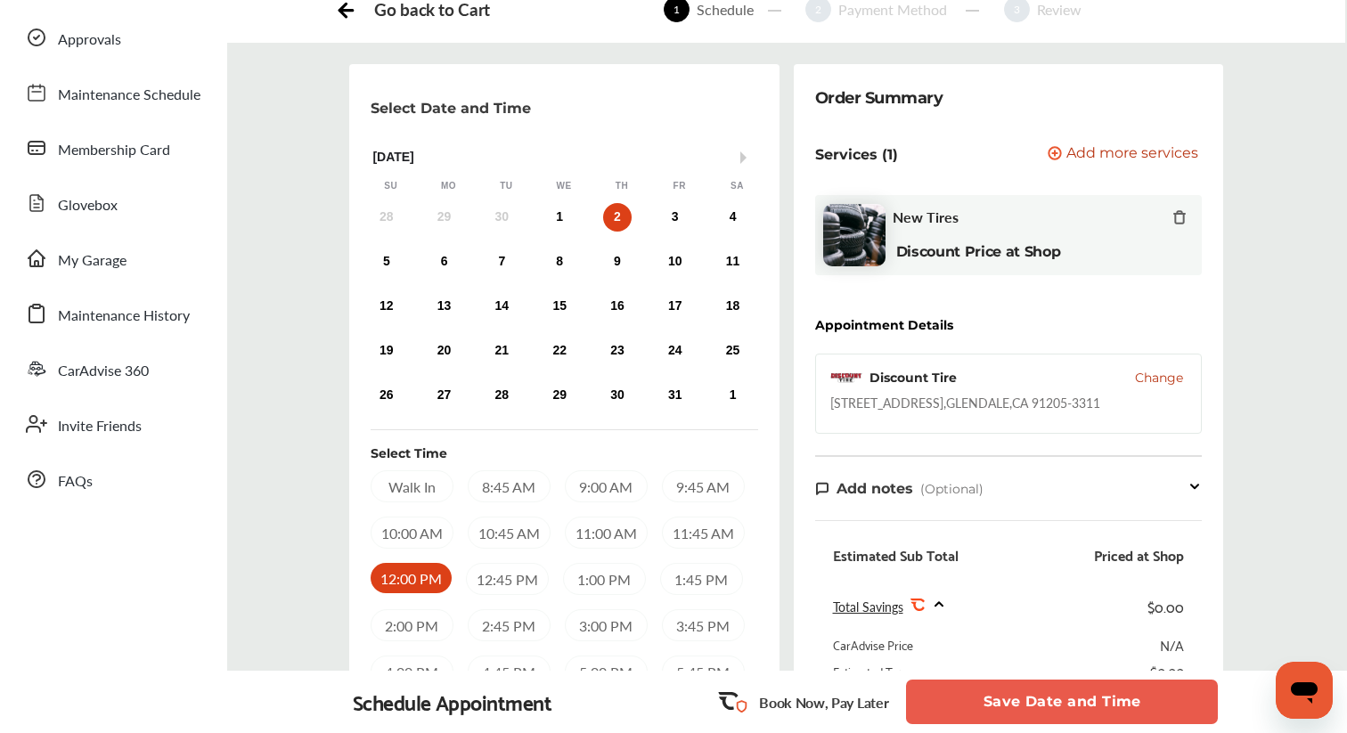
click at [421, 576] on div "12:00 PM" at bounding box center [411, 578] width 81 height 30
click at [1030, 711] on button "Save Date and Time" at bounding box center [1062, 702] width 312 height 45
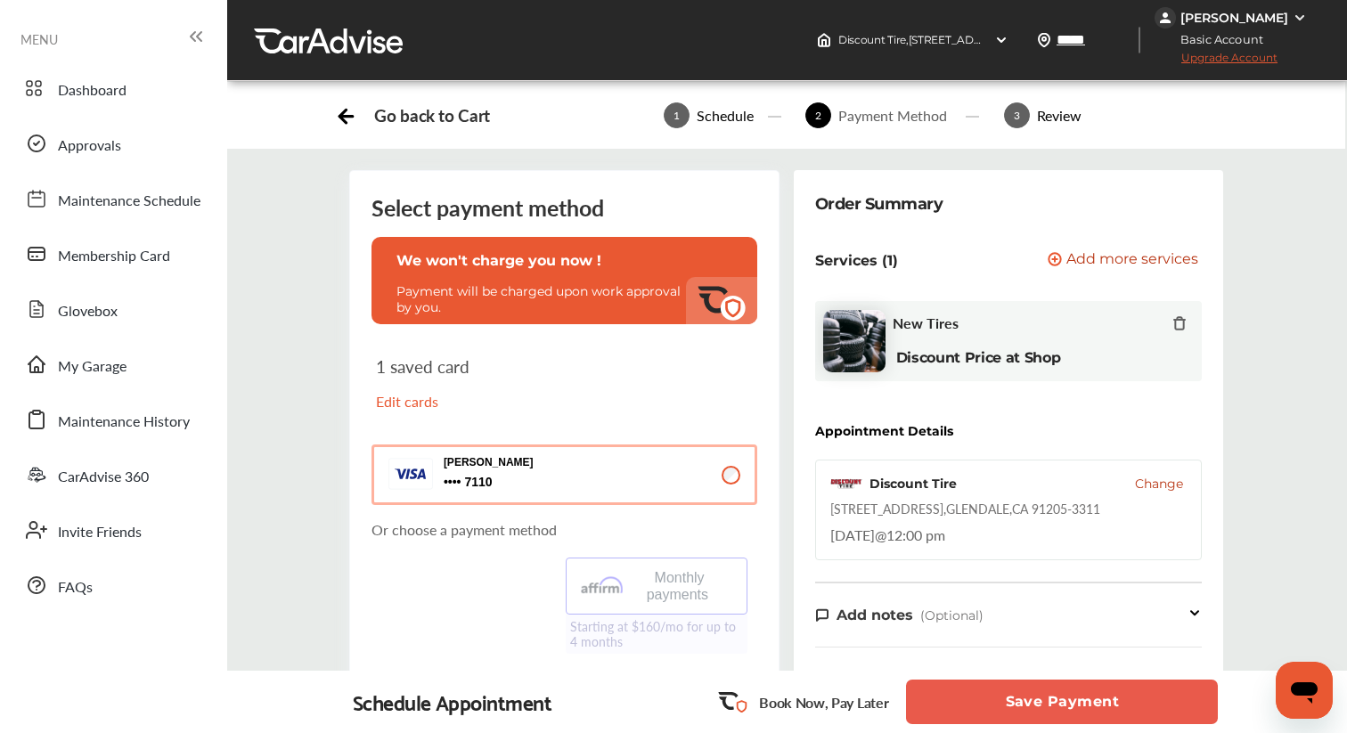
click at [1238, 58] on span "Upgrade Account" at bounding box center [1216, 62] width 123 height 22
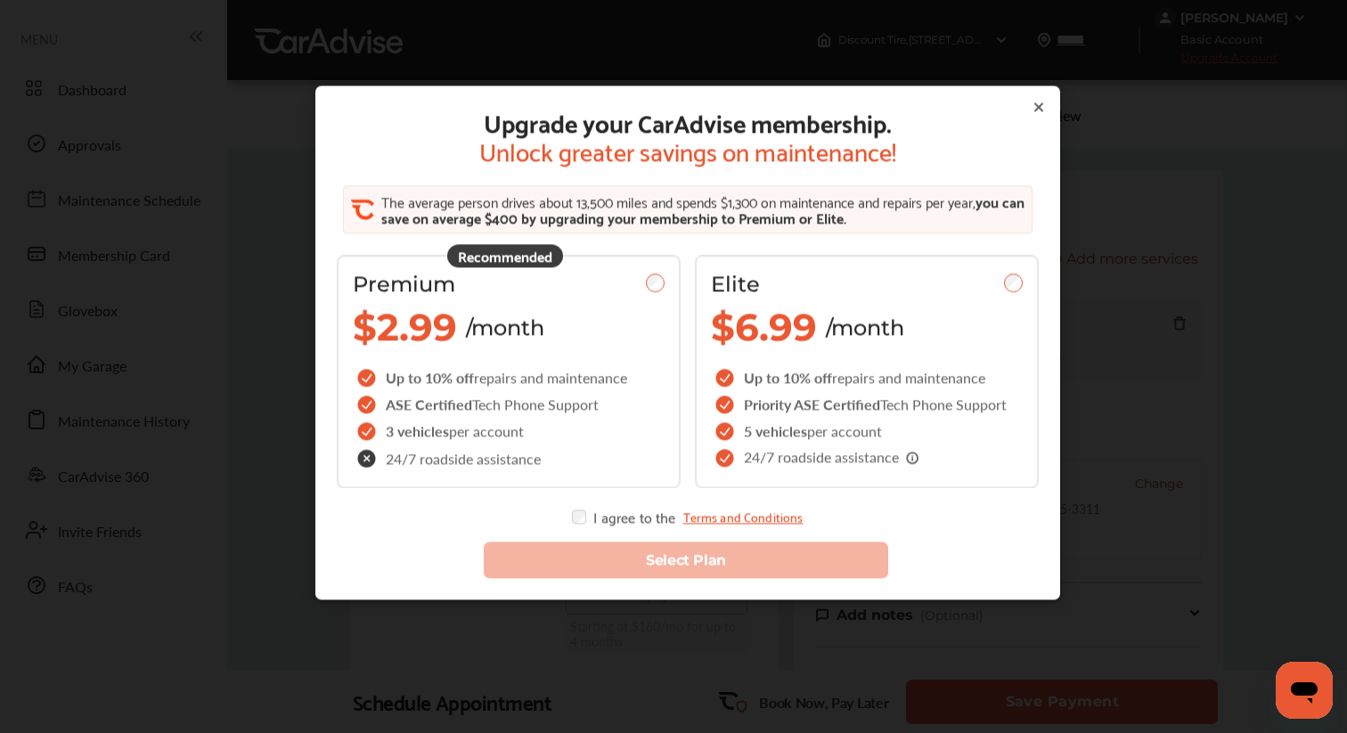
click at [1037, 109] on icon at bounding box center [1038, 106] width 7 height 7
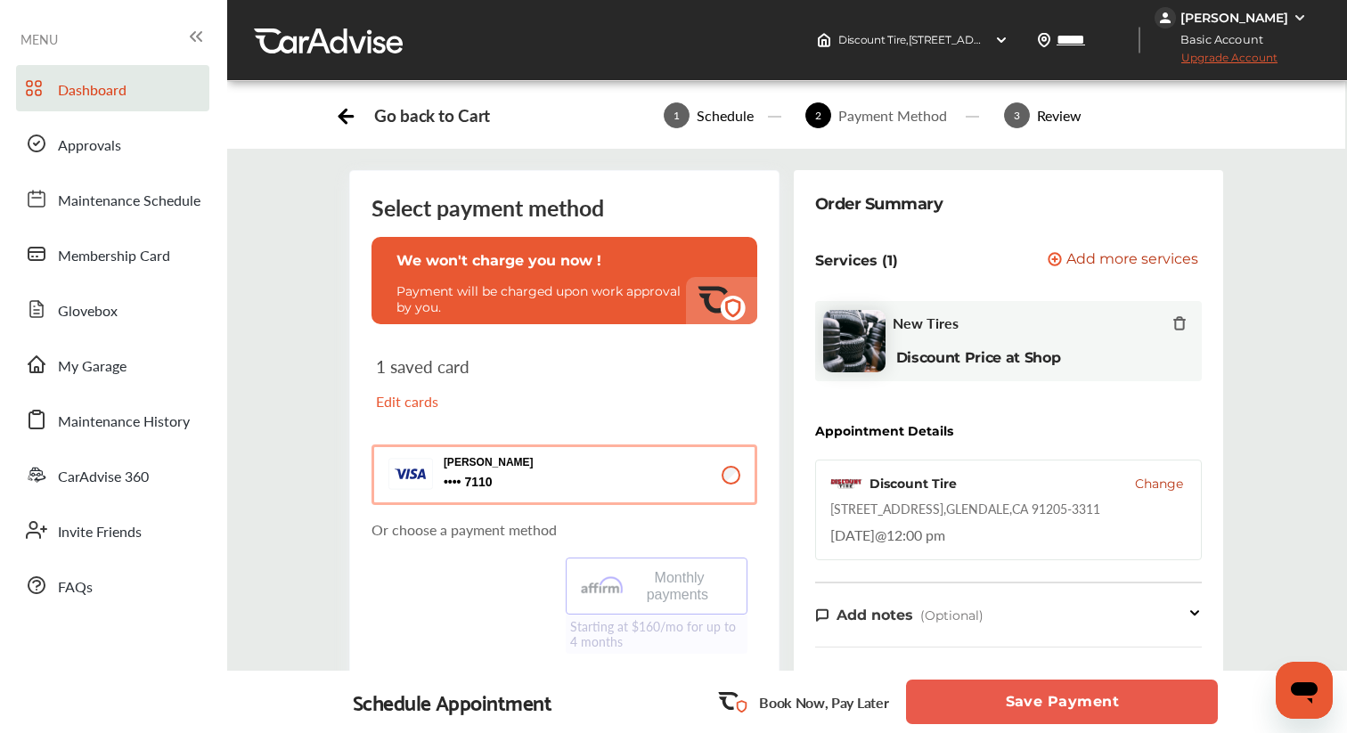
click at [94, 94] on span "Dashboard" at bounding box center [92, 90] width 69 height 23
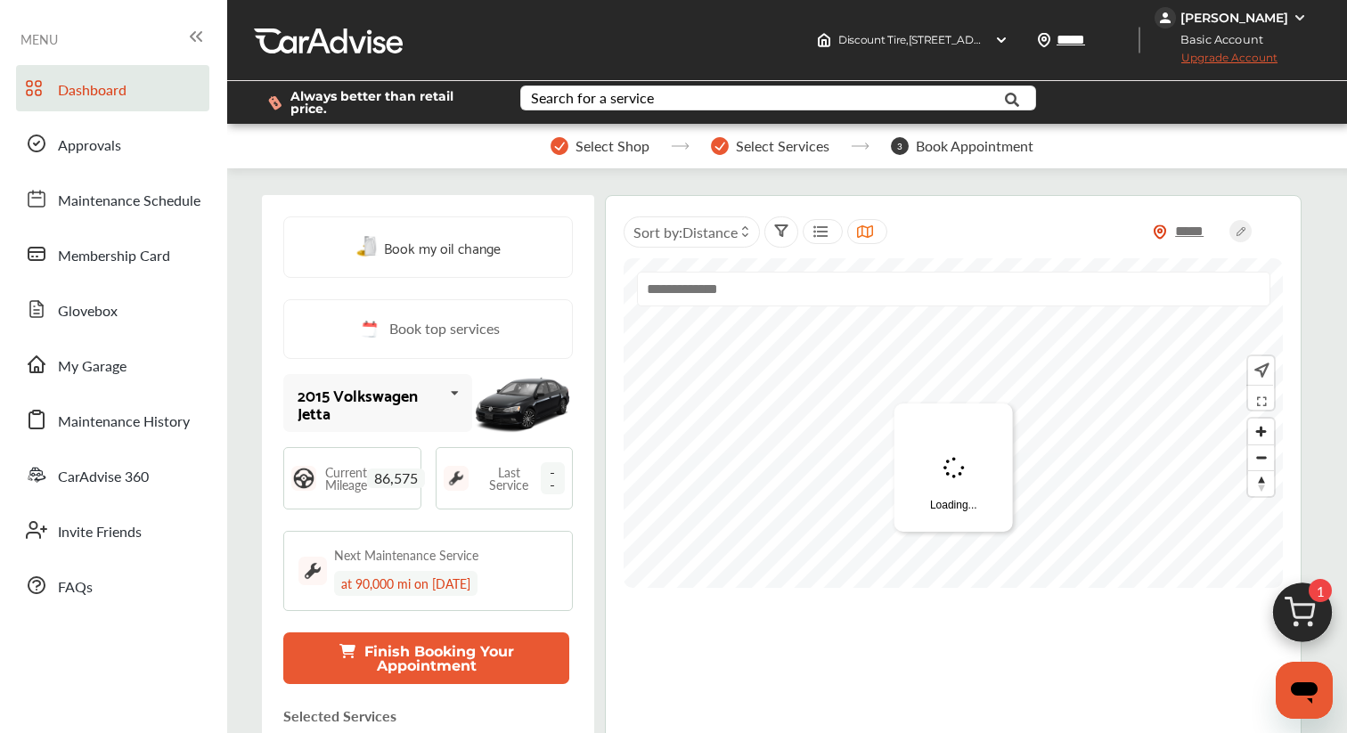
click at [1228, 29] on div "Basic Account Upgrade Account" at bounding box center [1233, 51] width 157 height 45
click at [1229, 20] on div "[PERSON_NAME]" at bounding box center [1235, 18] width 108 height 16
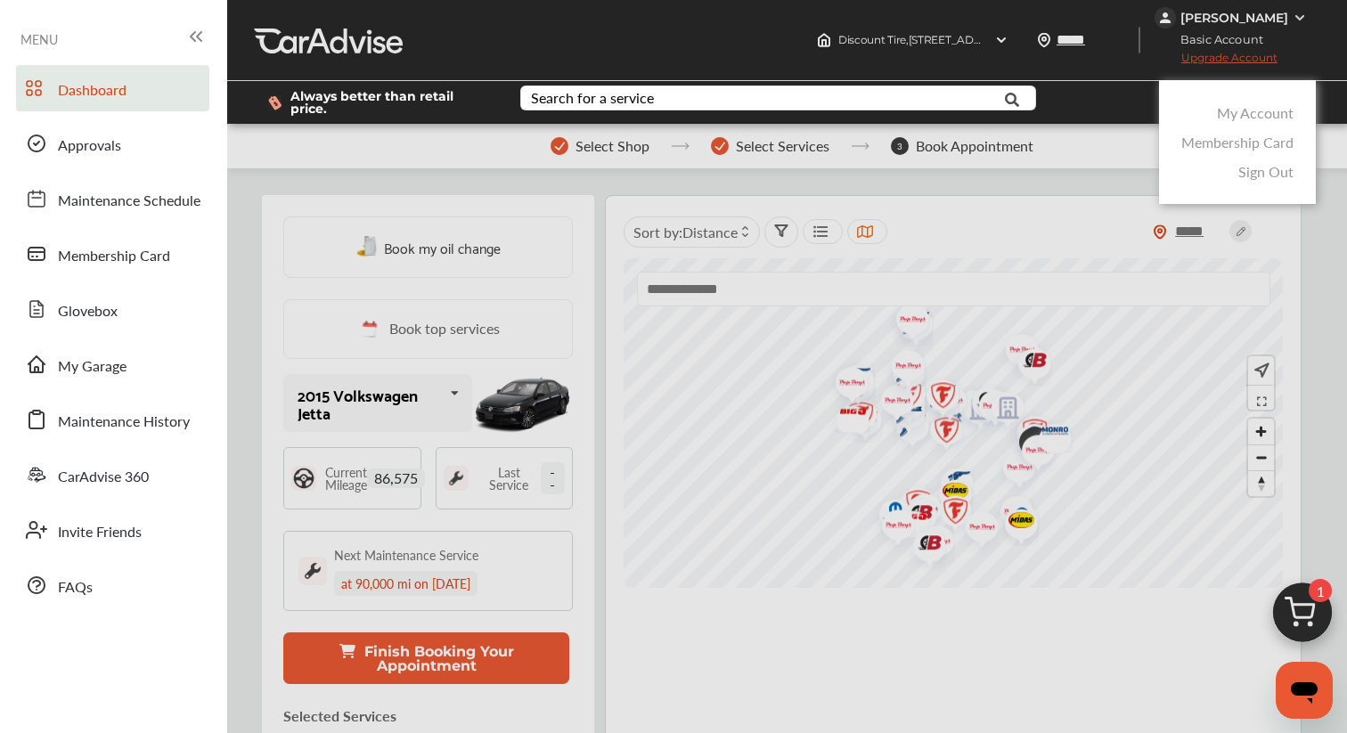
click at [1239, 102] on link "My Account" at bounding box center [1255, 112] width 77 height 20
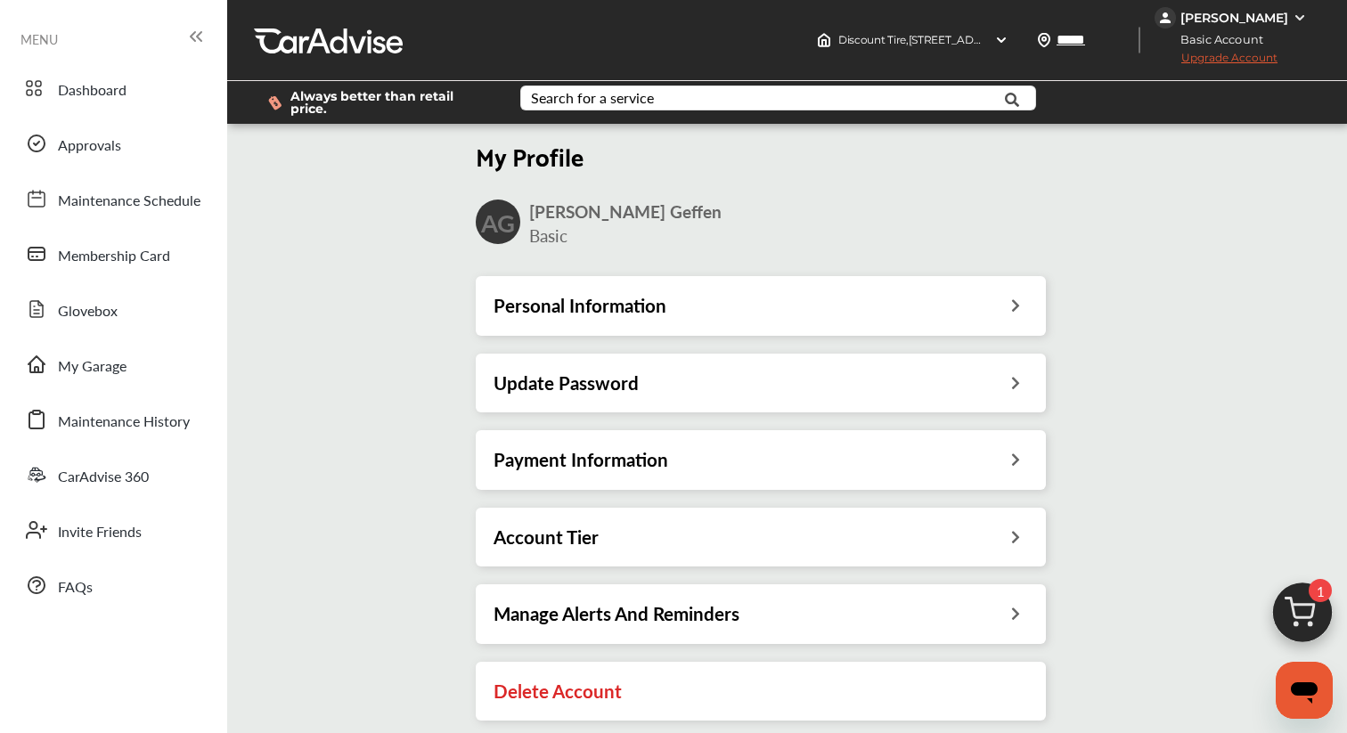
click at [636, 531] on div "Account Tier" at bounding box center [761, 537] width 535 height 23
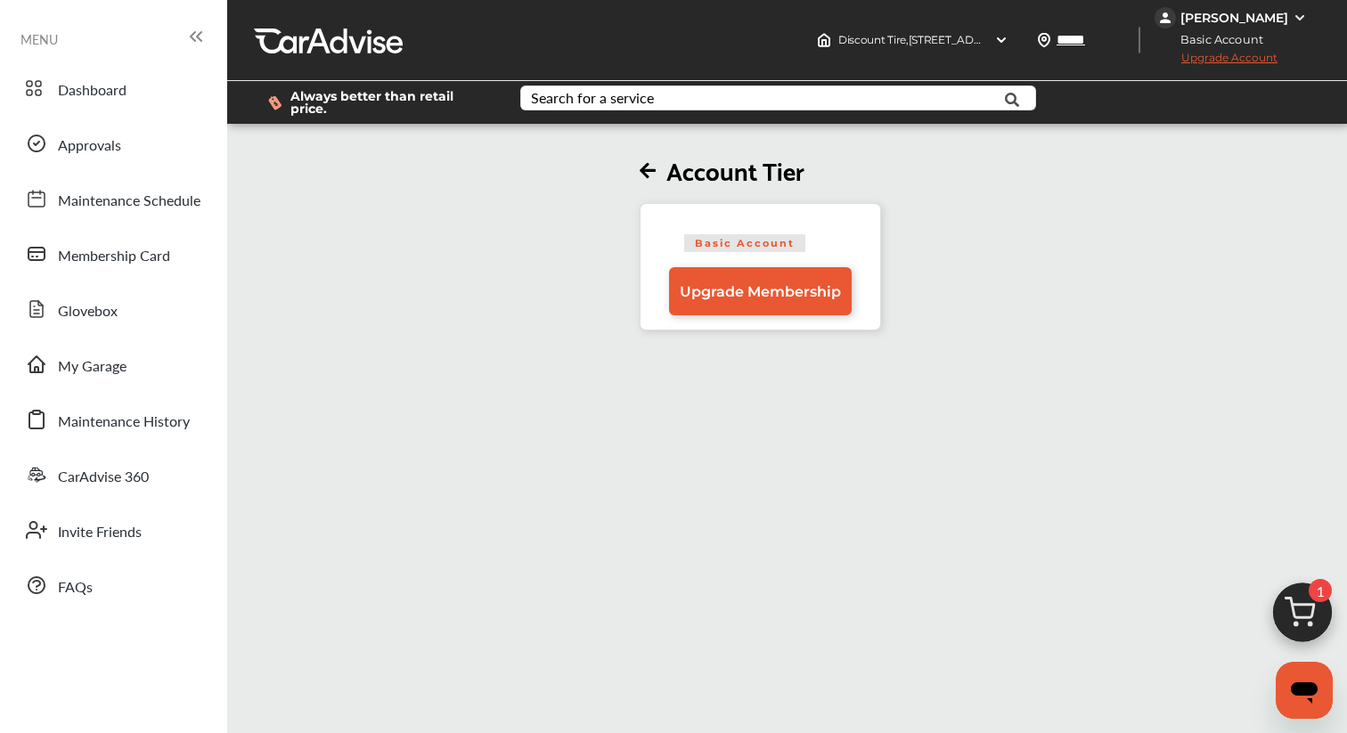
click at [631, 154] on div "Account Tier Basic Account Upgrade Membership" at bounding box center [761, 228] width 1078 height 203
click at [648, 164] on icon at bounding box center [648, 171] width 16 height 19
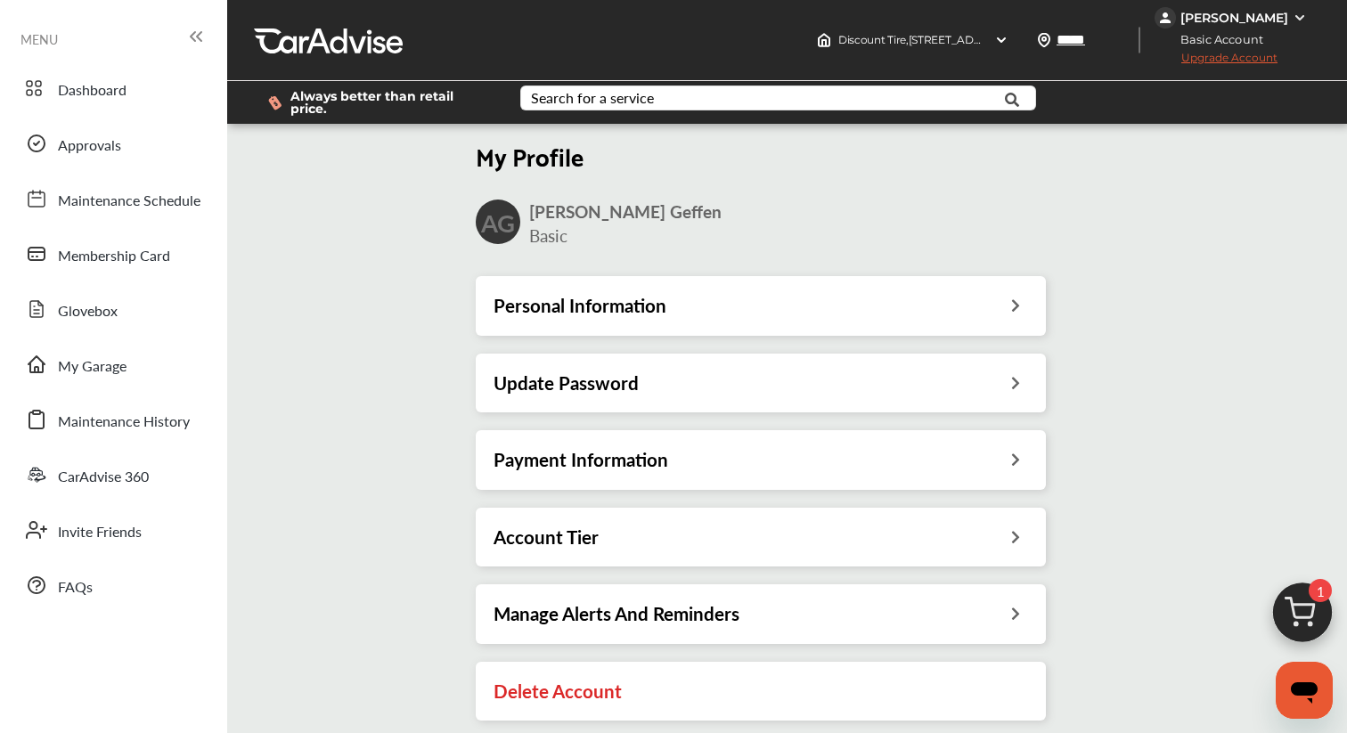
click at [1288, 605] on img at bounding box center [1303, 618] width 86 height 86
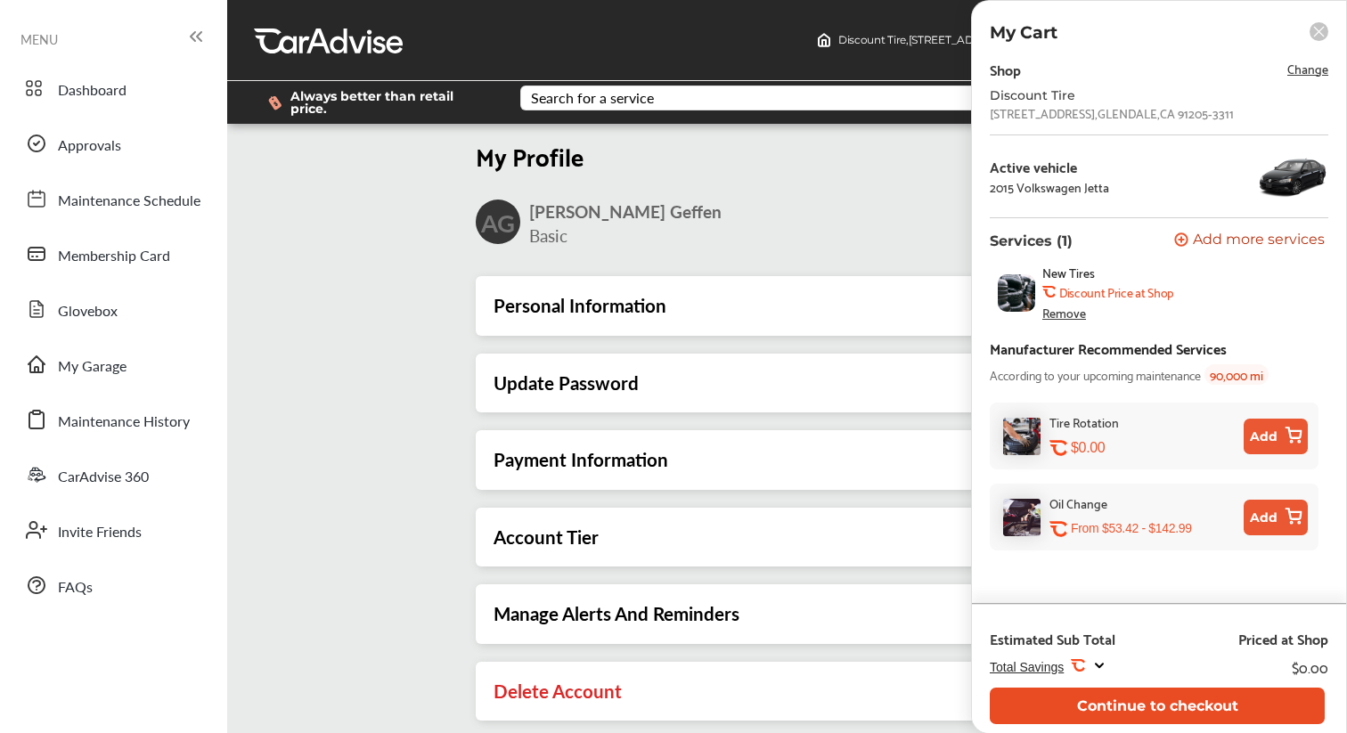
click at [1146, 715] on button "Continue to checkout" at bounding box center [1157, 706] width 335 height 37
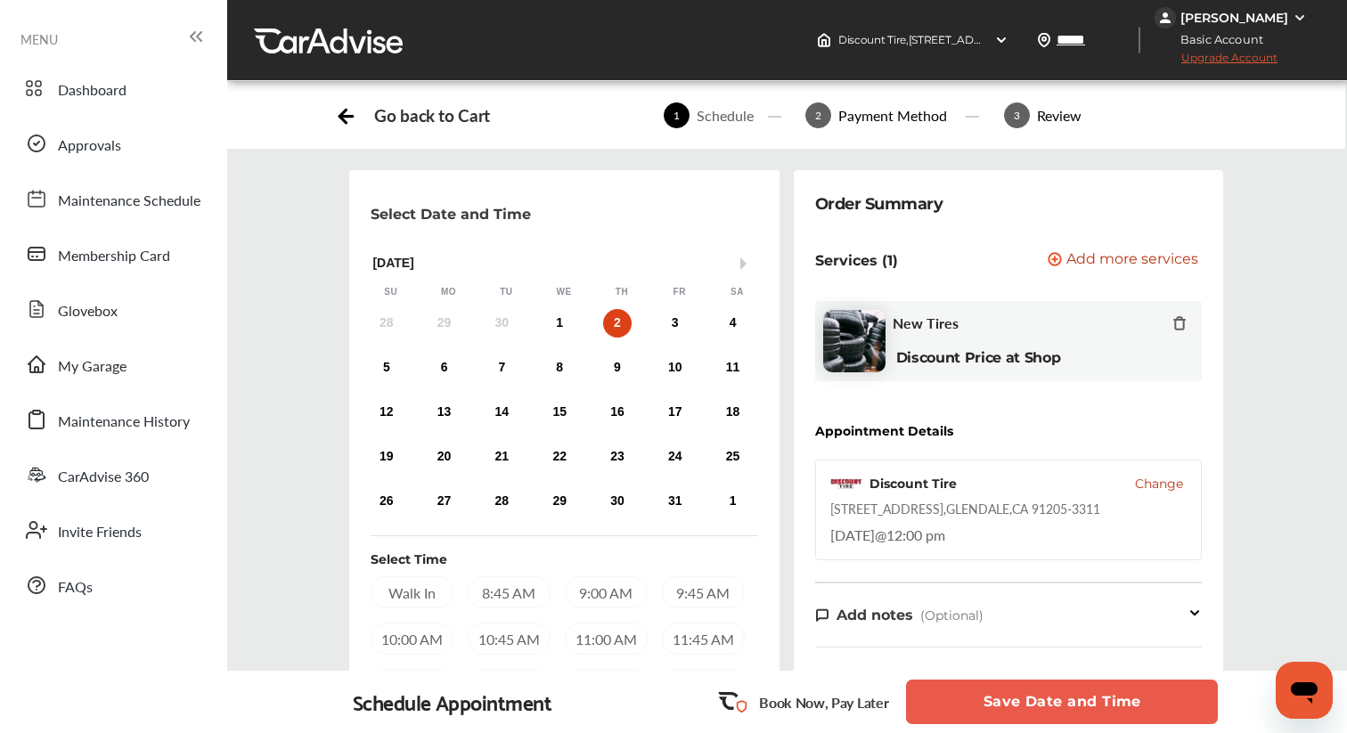
click at [1068, 702] on button "Save Date and Time" at bounding box center [1062, 702] width 312 height 45
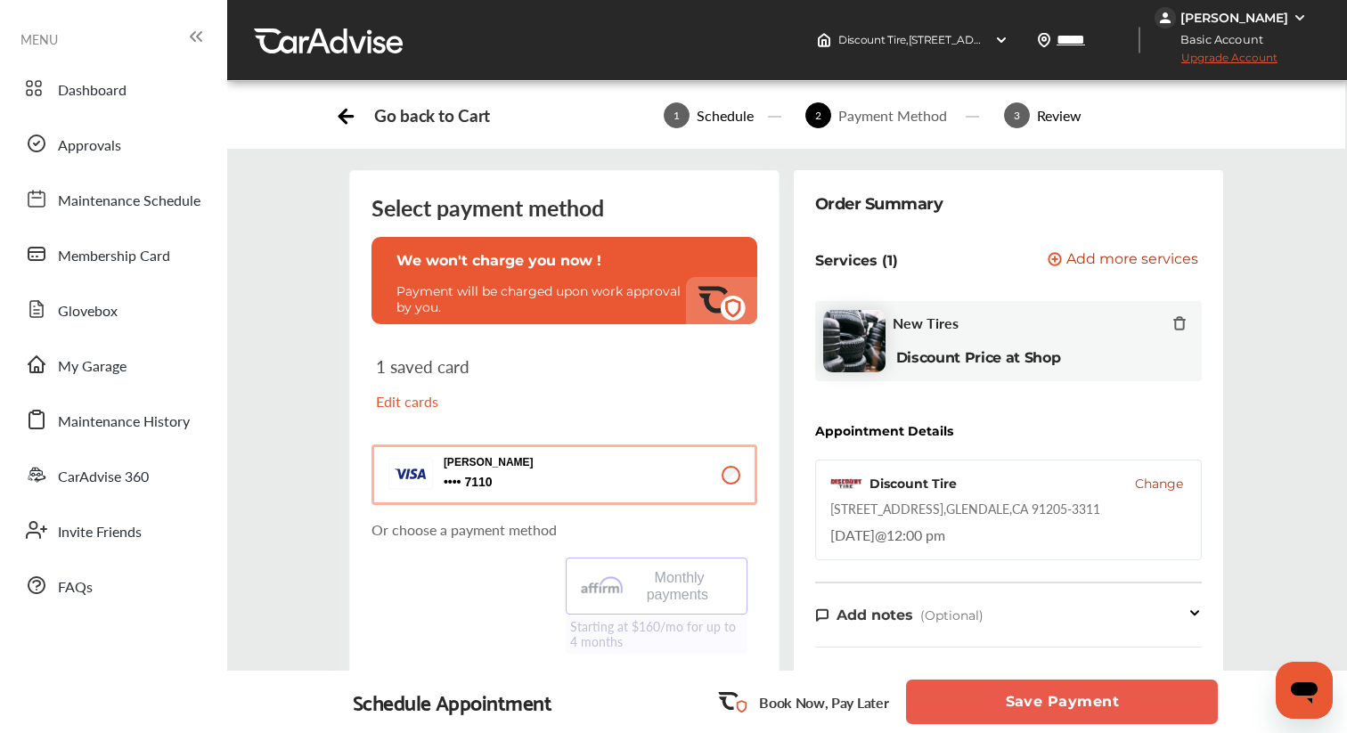
click at [1001, 702] on button "Save Payment" at bounding box center [1062, 702] width 312 height 45
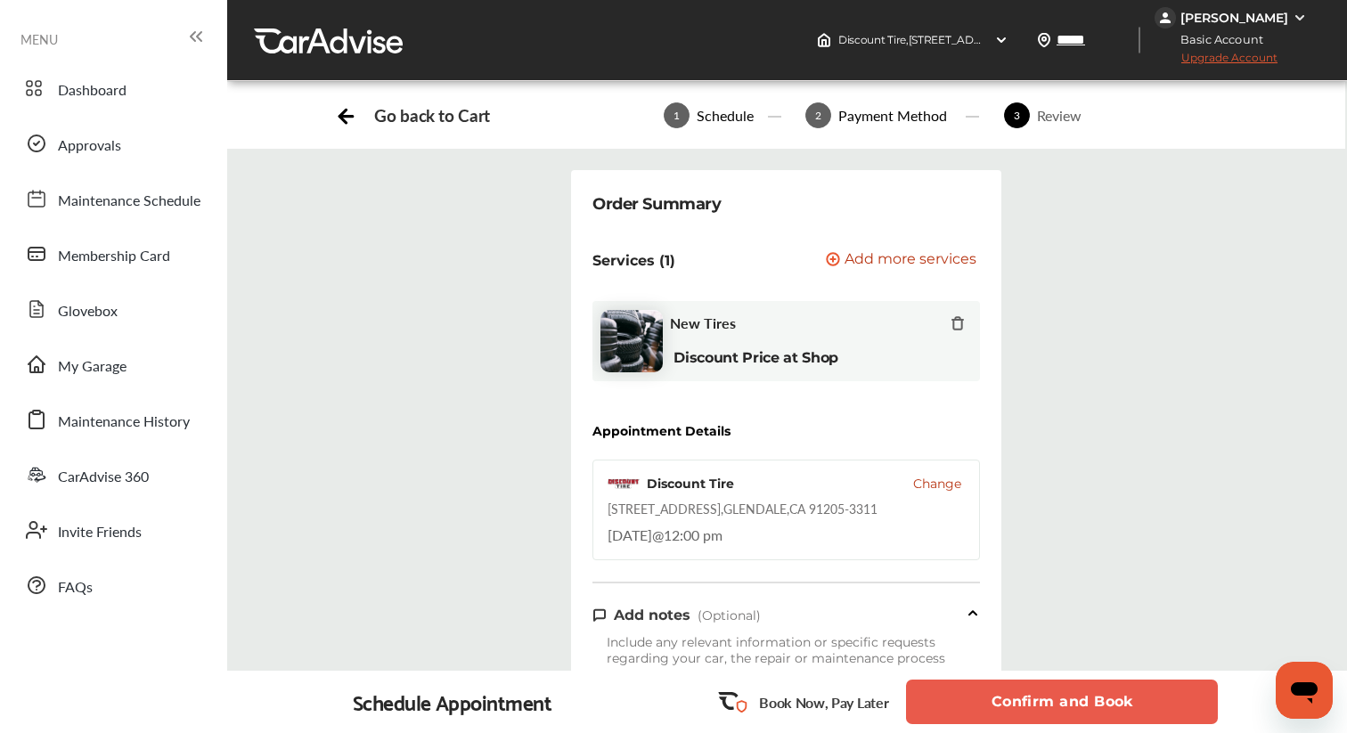
click at [988, 698] on button "Confirm and Book" at bounding box center [1062, 702] width 312 height 45
